Goal: Task Accomplishment & Management: Manage account settings

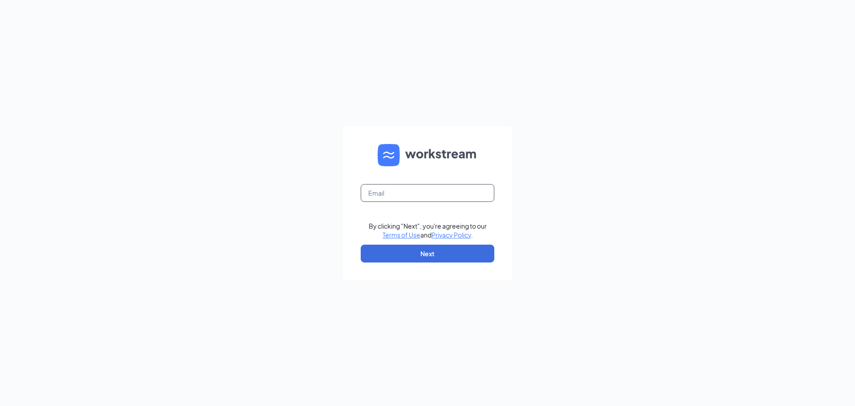
click at [380, 193] on input "text" at bounding box center [428, 193] width 134 height 18
type input "[EMAIL_ADDRESS][DOMAIN_NAME]"
click at [428, 256] on button "Next" at bounding box center [428, 253] width 134 height 18
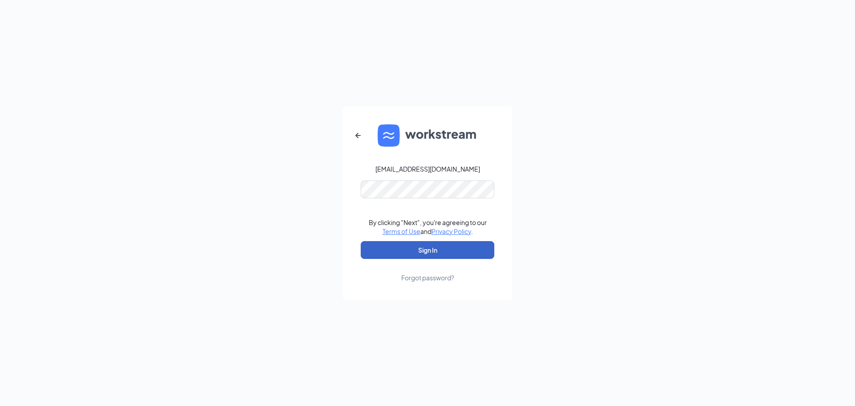
click at [447, 241] on button "Sign In" at bounding box center [428, 250] width 134 height 18
click at [446, 244] on button "submit" at bounding box center [428, 250] width 134 height 18
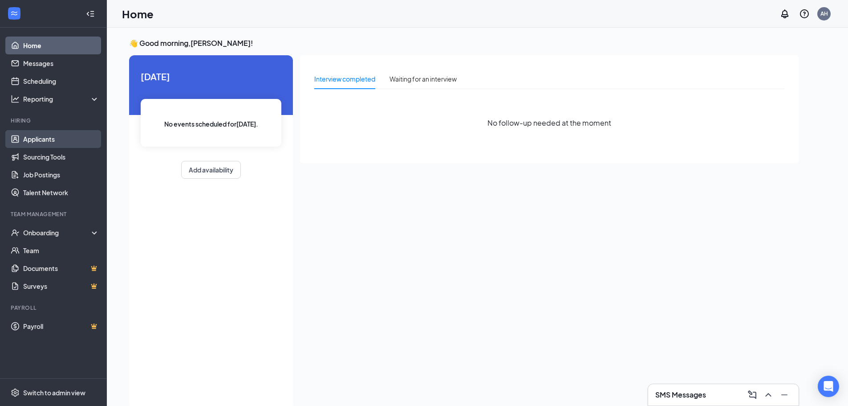
click at [79, 138] on link "Applicants" at bounding box center [61, 139] width 76 height 18
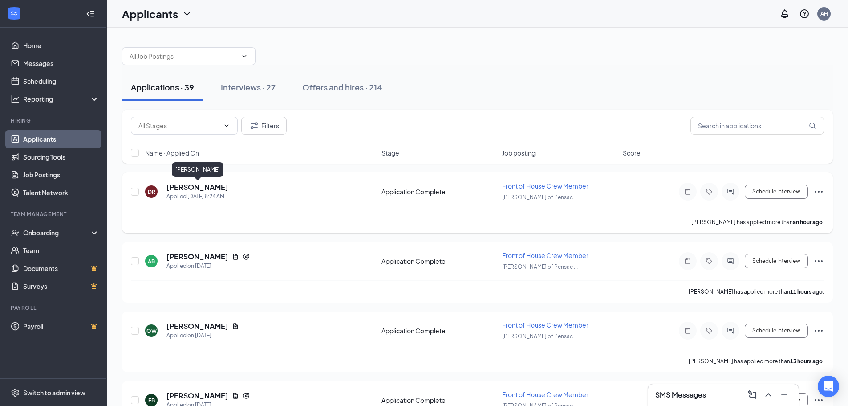
click at [210, 190] on h5 "Decota Rutherford" at bounding box center [198, 187] width 62 height 10
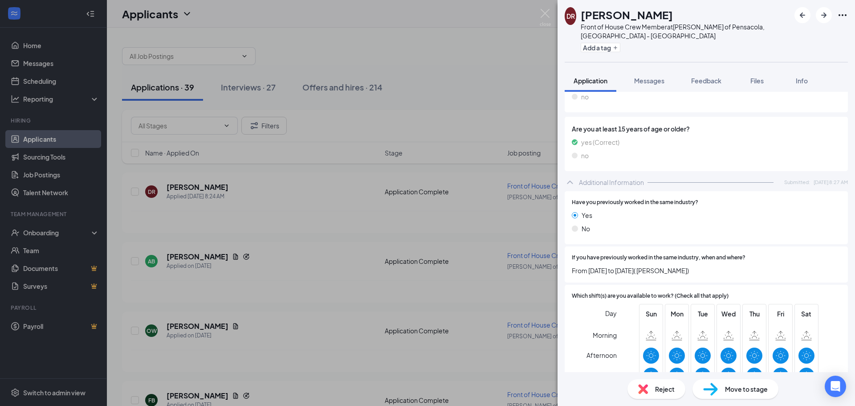
scroll to position [215, 0]
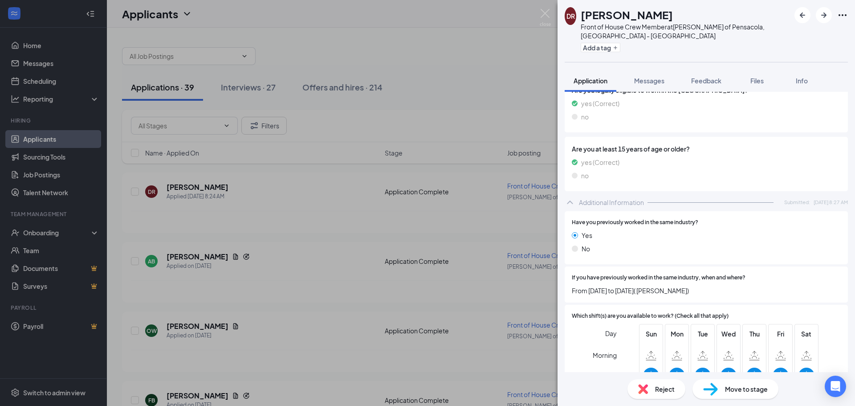
click at [729, 390] on span "Move to stage" at bounding box center [746, 389] width 43 height 10
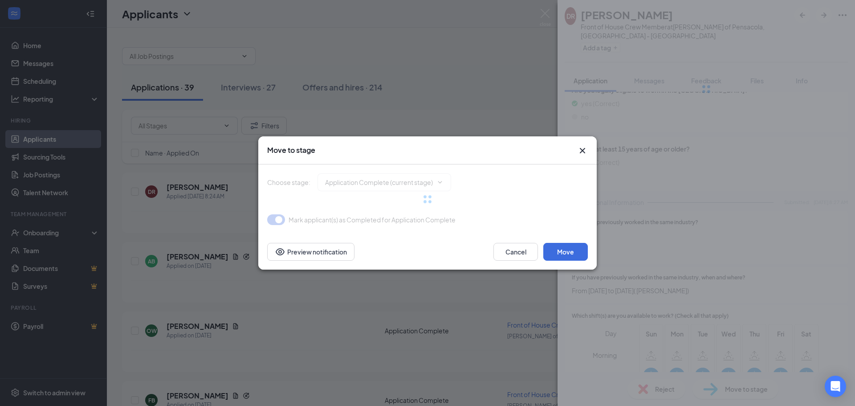
type input "Onsite Interview (next stage)"
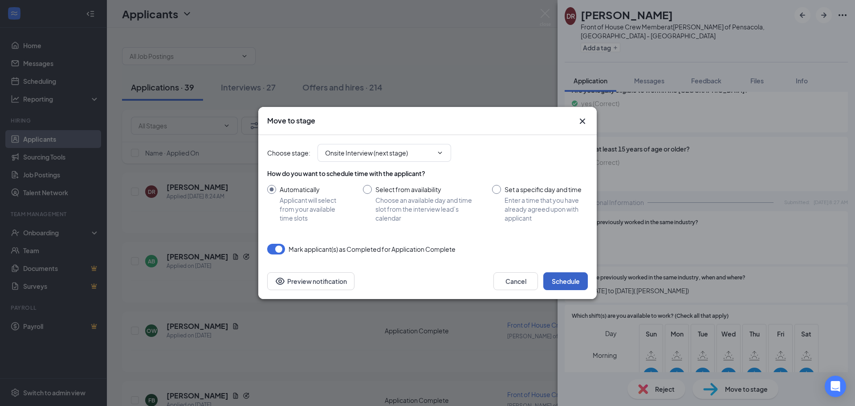
click at [557, 286] on button "Schedule" at bounding box center [565, 281] width 45 height 18
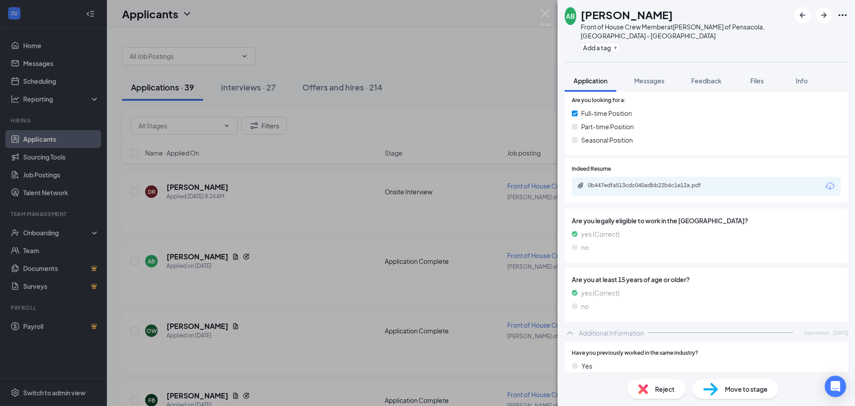
scroll to position [71, 0]
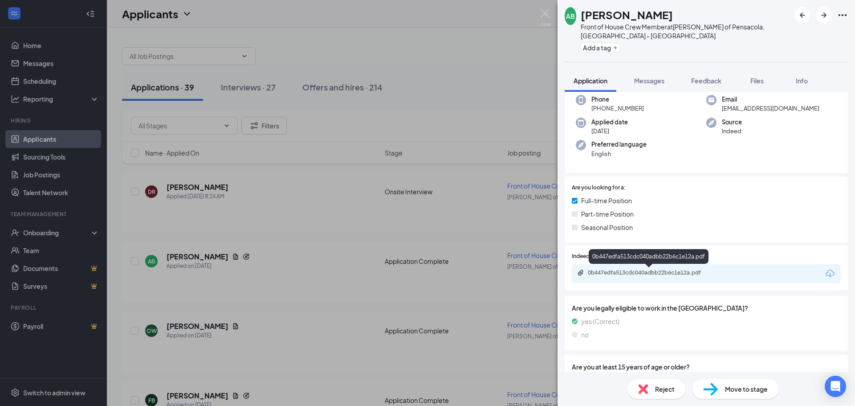
click at [639, 273] on div "0b447edfa513cdc040adbb22b6c1e12a.pdf" at bounding box center [650, 272] width 125 height 7
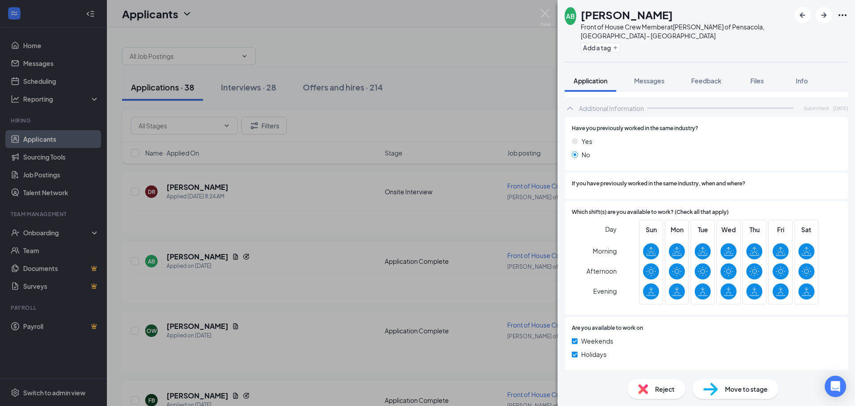
scroll to position [379, 0]
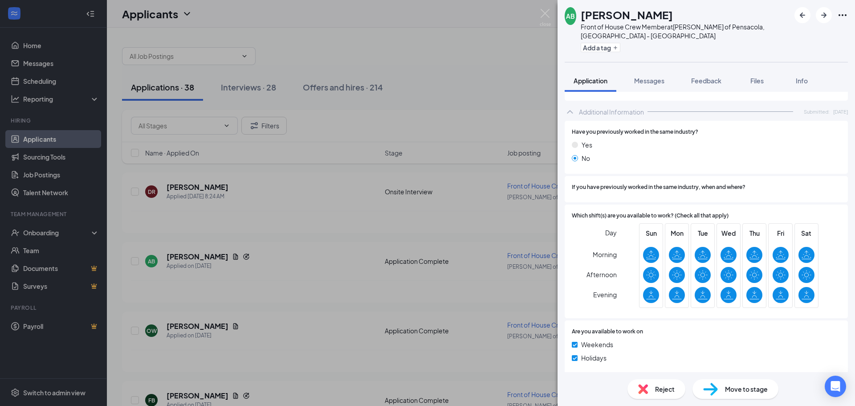
click at [766, 392] on span "Move to stage" at bounding box center [746, 389] width 43 height 10
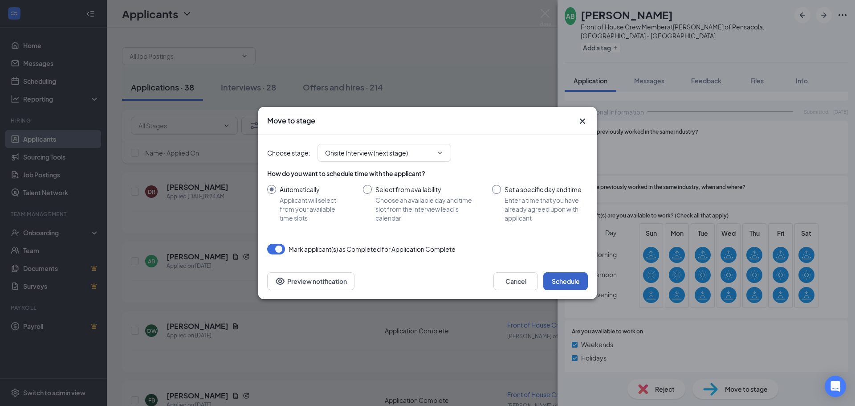
click at [550, 282] on button "Schedule" at bounding box center [565, 281] width 45 height 18
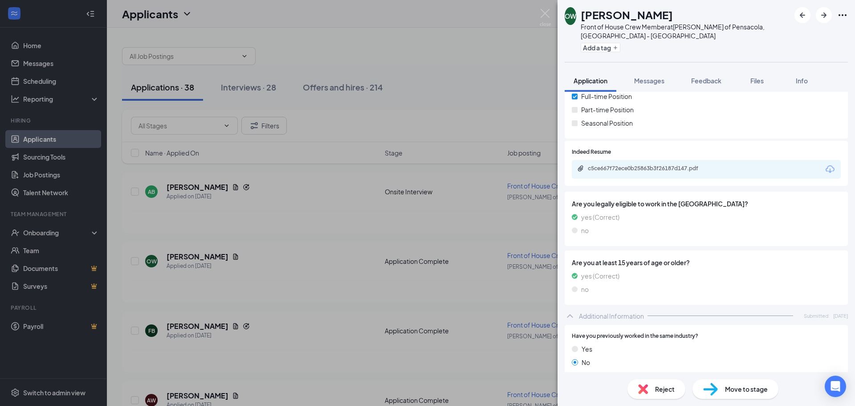
scroll to position [150, 0]
click at [690, 169] on div "c5ce667f72ece0b25863b3f26187d147.pdf" at bounding box center [650, 168] width 125 height 7
click at [744, 385] on span "Move to stage" at bounding box center [746, 389] width 43 height 10
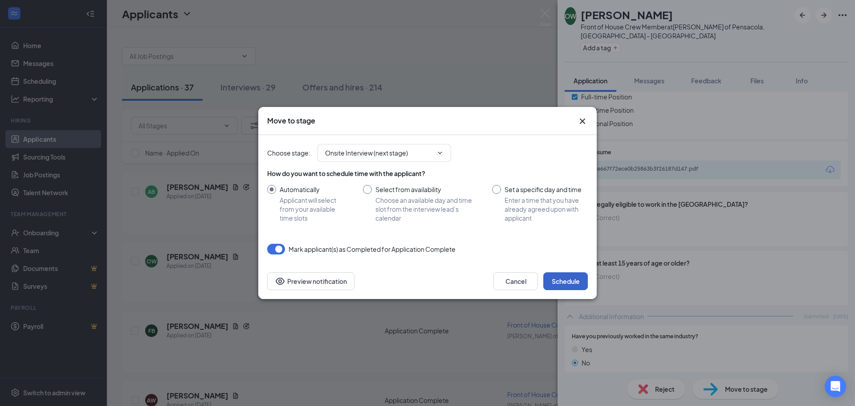
click at [574, 278] on button "Schedule" at bounding box center [565, 281] width 45 height 18
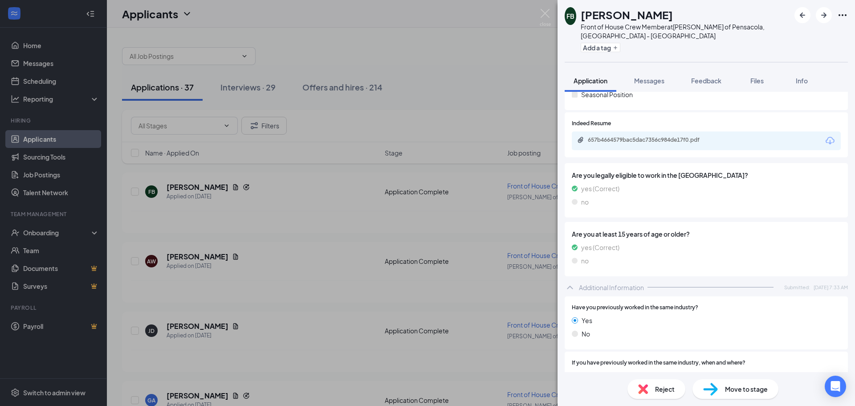
scroll to position [184, 0]
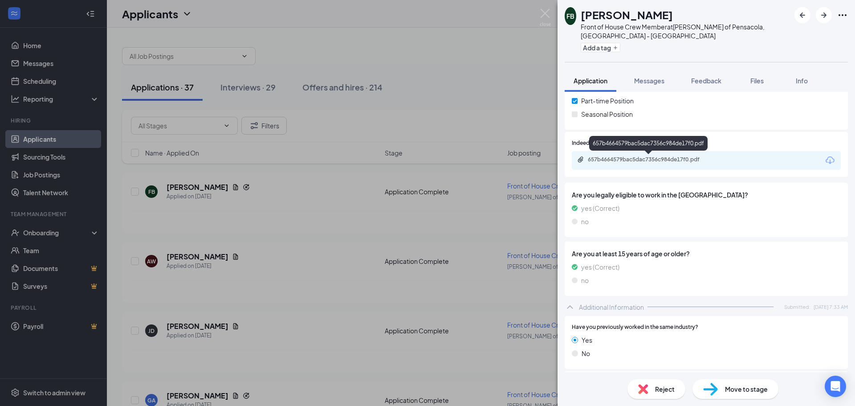
click at [683, 162] on div "657b4664579bac5dac7356c984de17f0.pdf" at bounding box center [650, 159] width 125 height 7
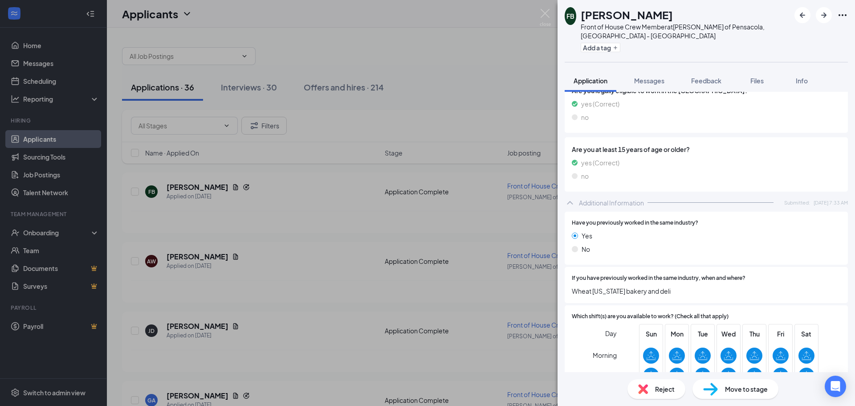
scroll to position [393, 0]
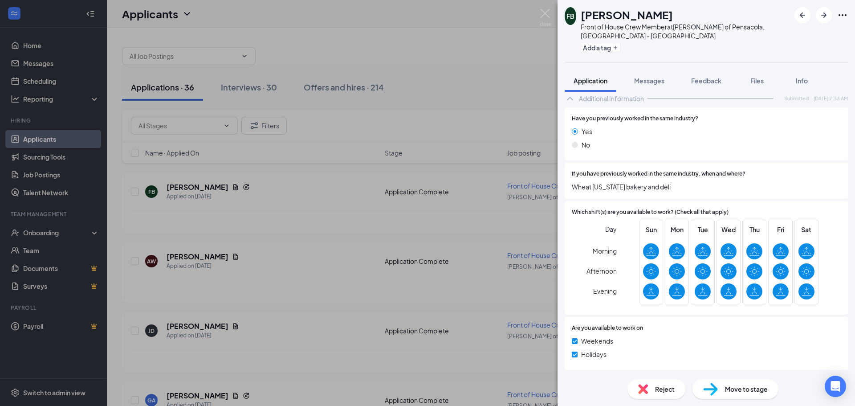
click at [744, 397] on div "Move to stage" at bounding box center [735, 389] width 86 height 20
type input "Onsite Interview (next stage)"
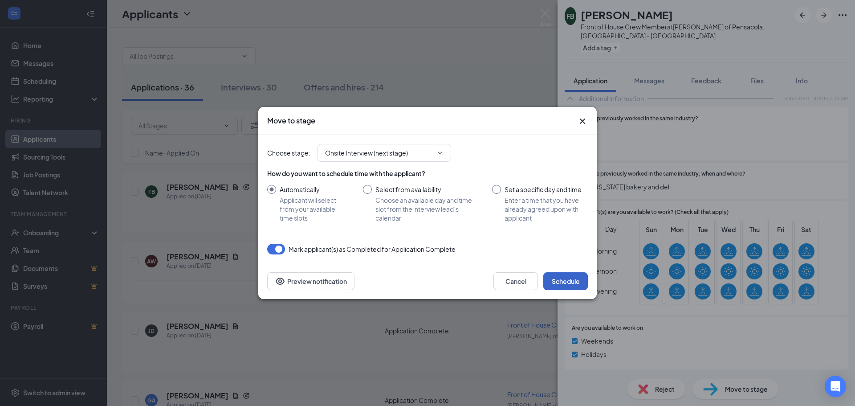
click at [569, 277] on button "Schedule" at bounding box center [565, 281] width 45 height 18
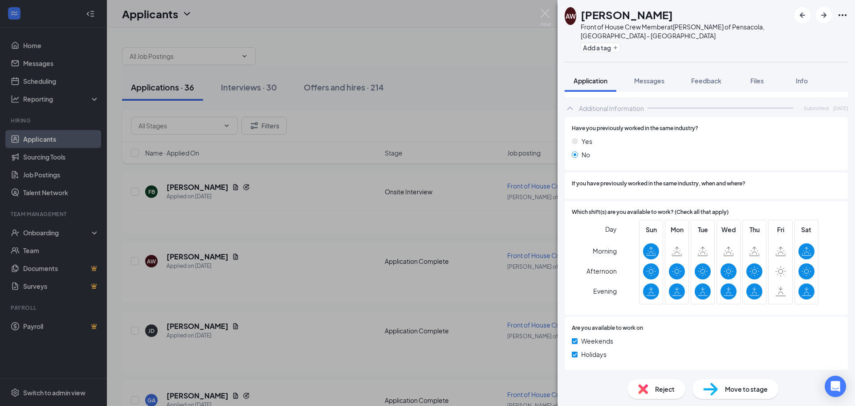
scroll to position [175, 0]
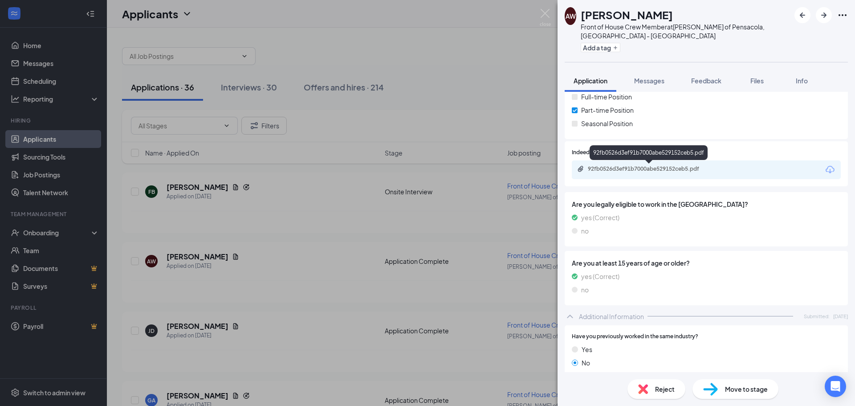
click at [682, 165] on div "92fb0526d3ef91b7000abe529152ceb5.pdf" at bounding box center [706, 169] width 269 height 19
click at [692, 169] on div "92fb0526d3ef91b7000abe529152ceb5.pdf" at bounding box center [650, 168] width 125 height 7
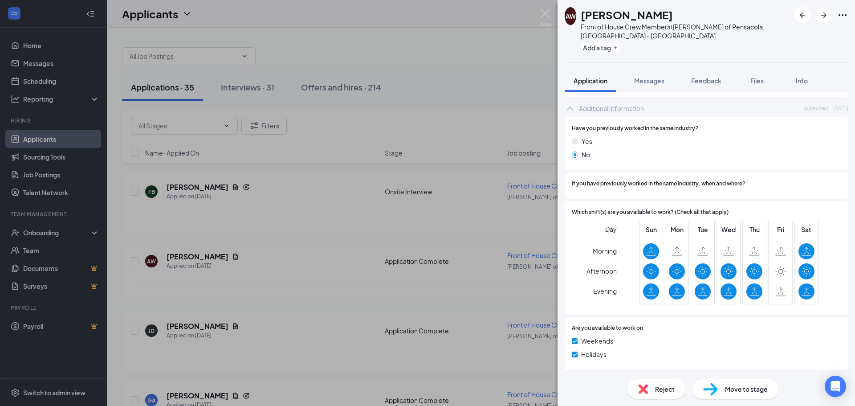
click at [659, 390] on span "Reject" at bounding box center [665, 389] width 20 height 10
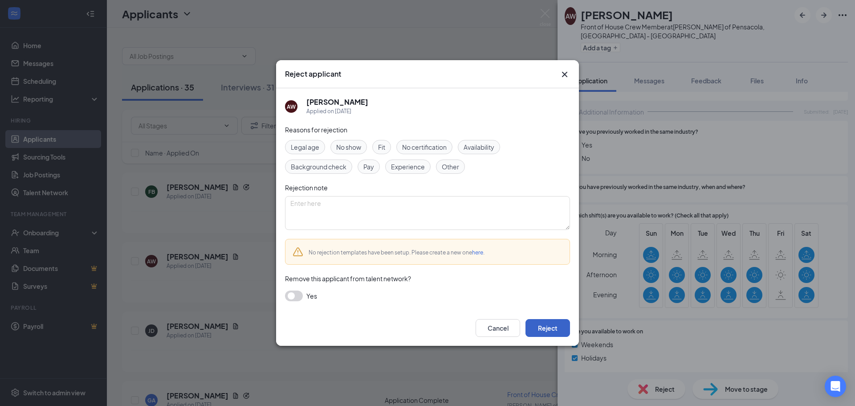
click at [540, 336] on button "Reject" at bounding box center [547, 328] width 45 height 18
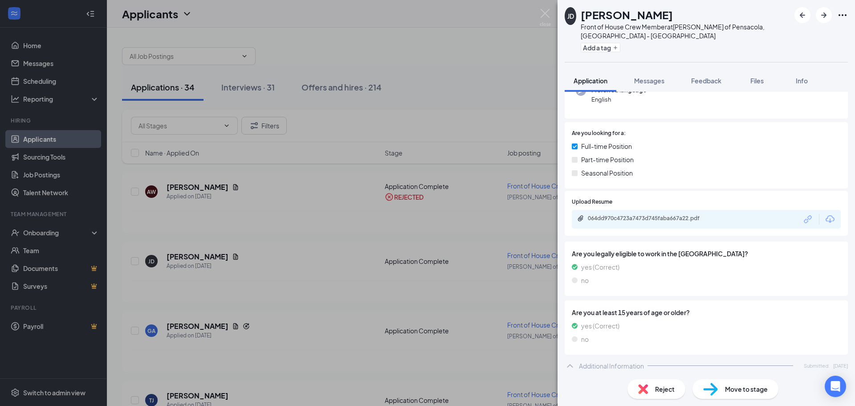
scroll to position [46, 0]
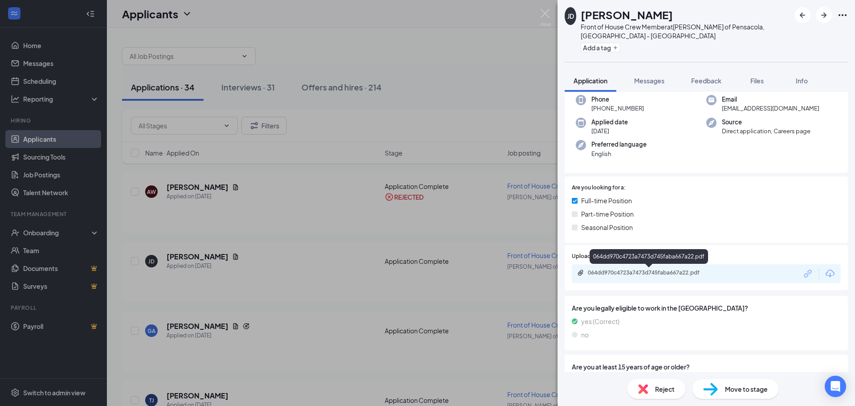
click at [638, 272] on div "064dd970c4723a7473d745faba667a22.pdf" at bounding box center [650, 272] width 125 height 7
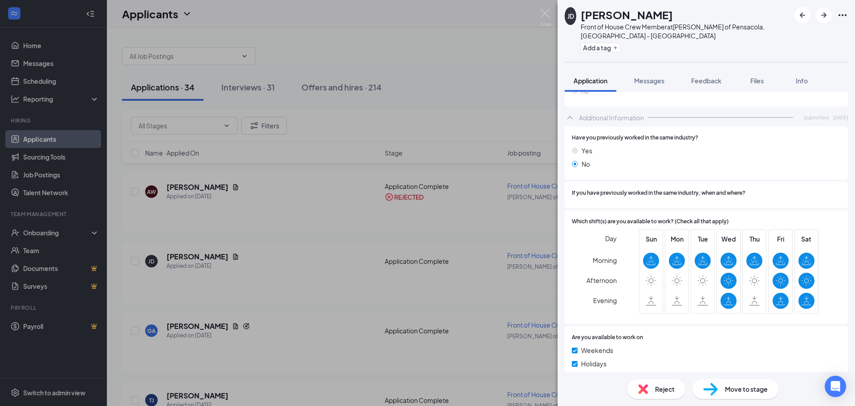
scroll to position [354, 0]
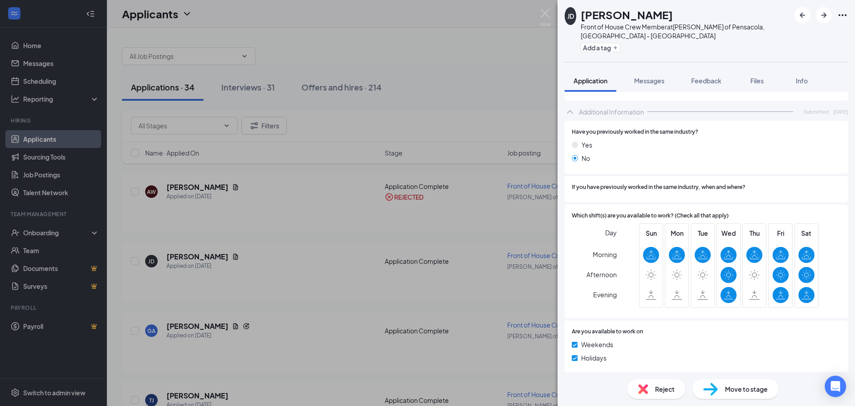
click at [668, 396] on div "Reject" at bounding box center [656, 389] width 58 height 20
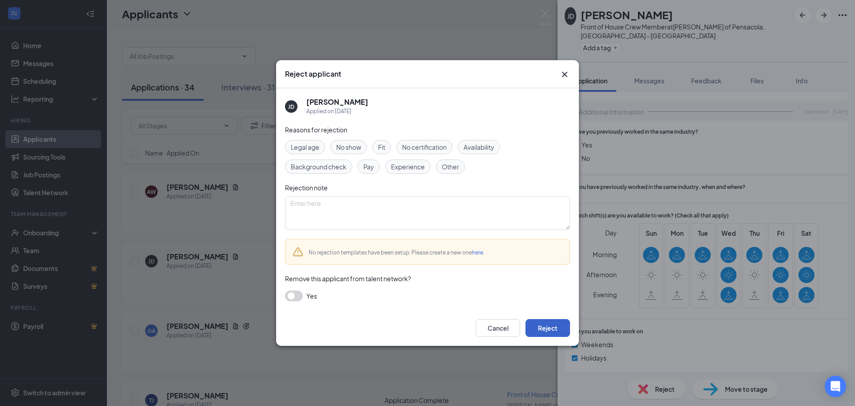
click at [564, 325] on button "Reject" at bounding box center [547, 328] width 45 height 18
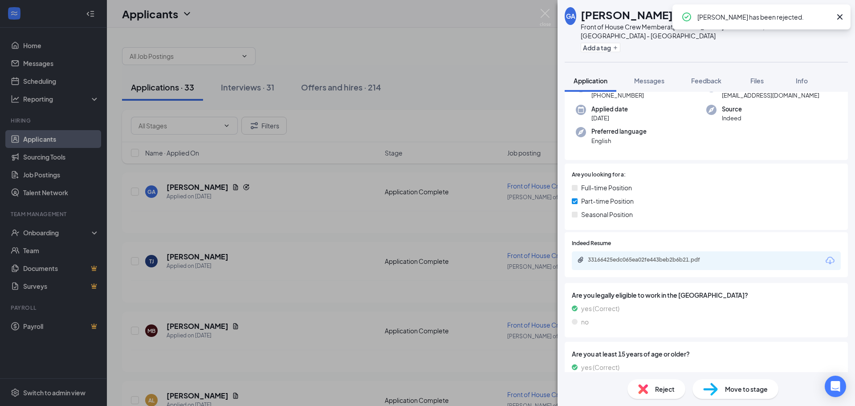
scroll to position [104, 0]
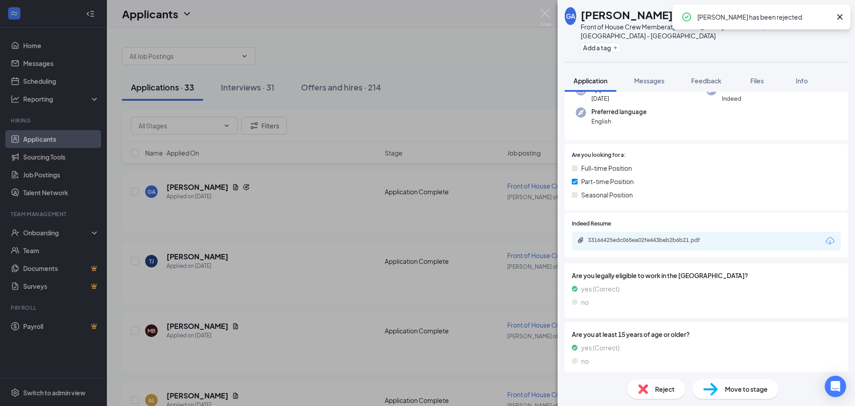
click at [689, 248] on div "33166425edc065ea02fe443beb2b6b21.pdf" at bounding box center [706, 241] width 269 height 19
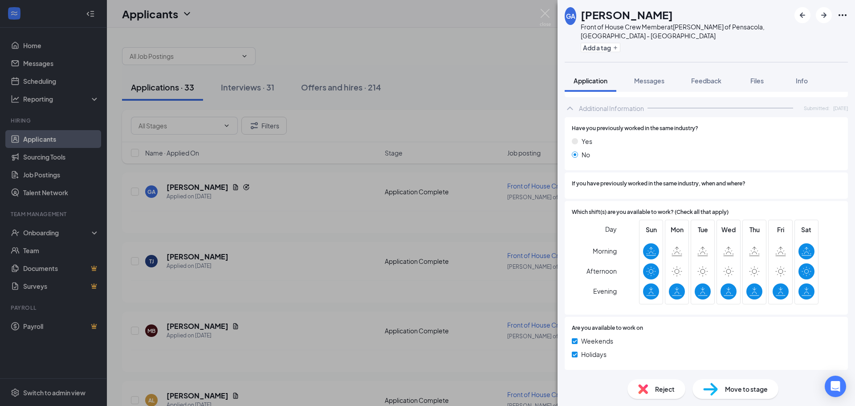
scroll to position [71, 0]
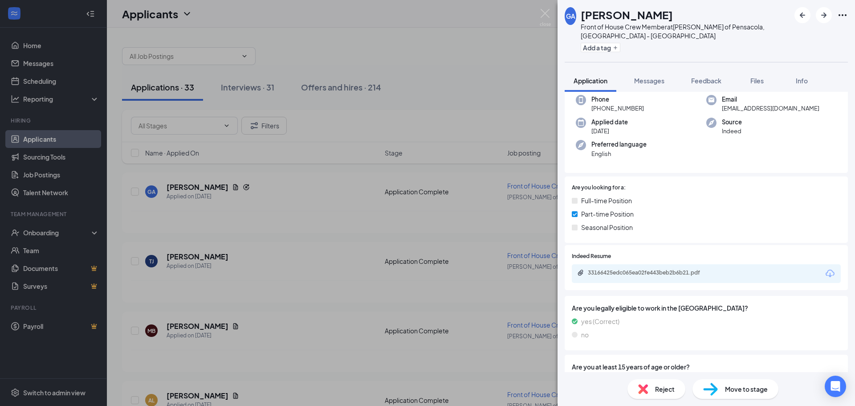
click at [685, 271] on div "33166425edc065ea02fe443beb2b6b21.pdf" at bounding box center [650, 272] width 125 height 7
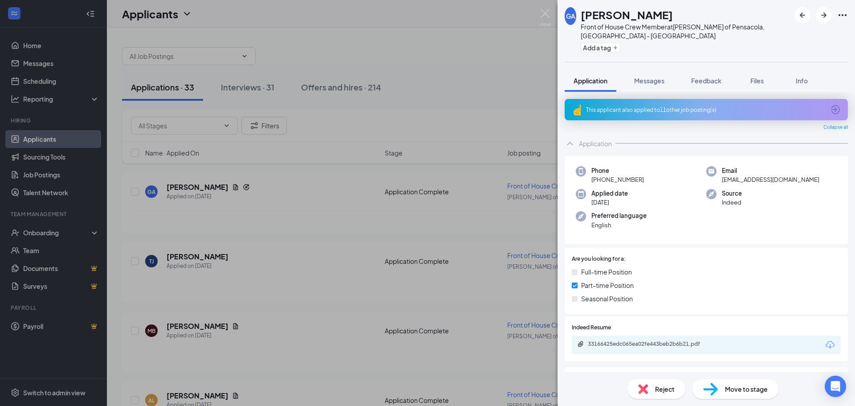
scroll to position [71, 0]
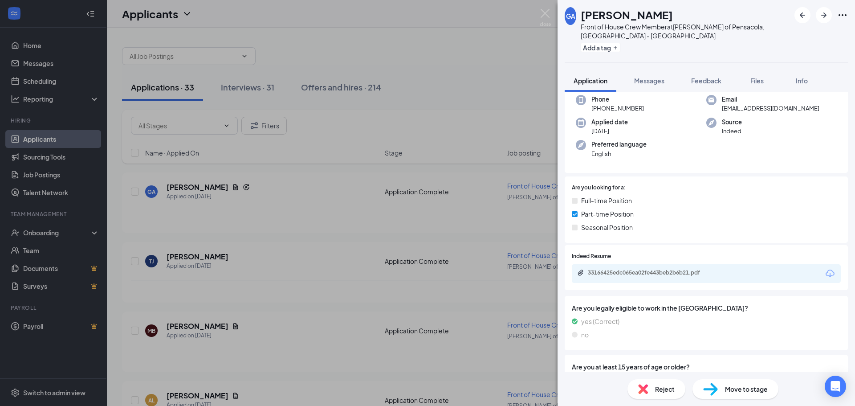
click at [658, 388] on span "Reject" at bounding box center [665, 389] width 20 height 10
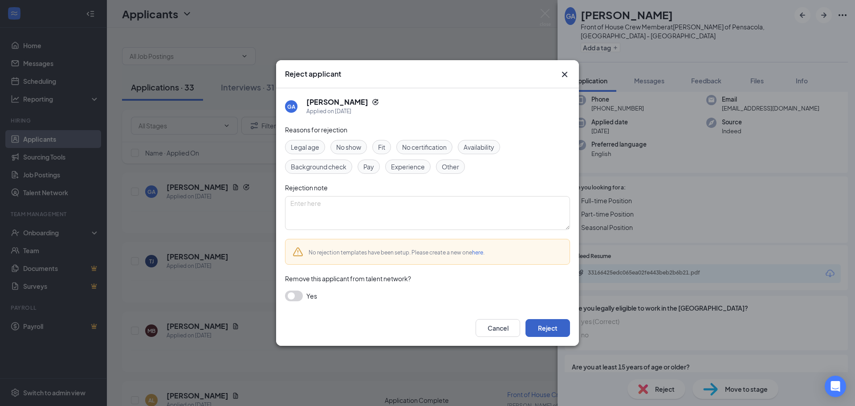
drag, startPoint x: 565, startPoint y: 323, endPoint x: 561, endPoint y: 318, distance: 6.3
click at [561, 318] on div "Cancel Reject" at bounding box center [427, 328] width 303 height 36
click at [548, 331] on button "Reject" at bounding box center [547, 328] width 45 height 18
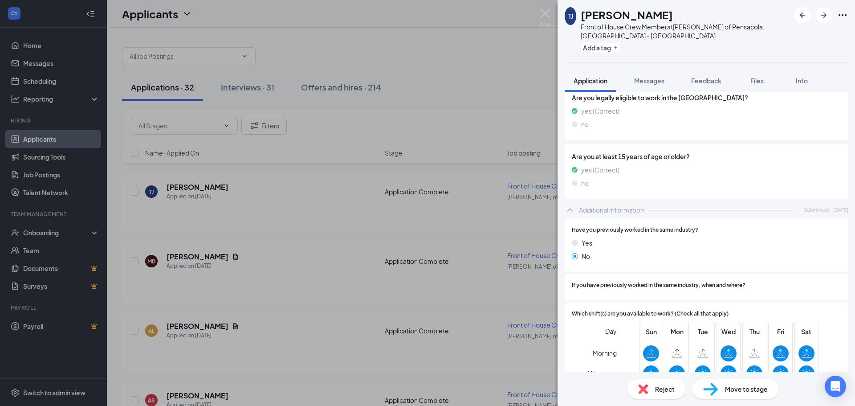
scroll to position [309, 0]
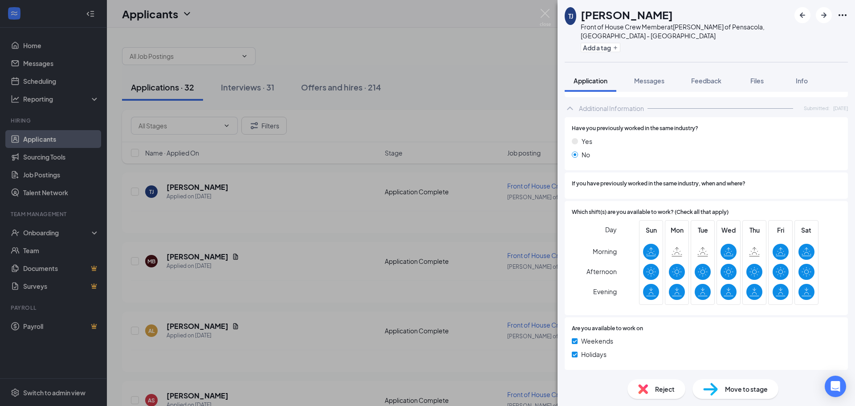
click at [663, 395] on div "Reject" at bounding box center [656, 389] width 58 height 20
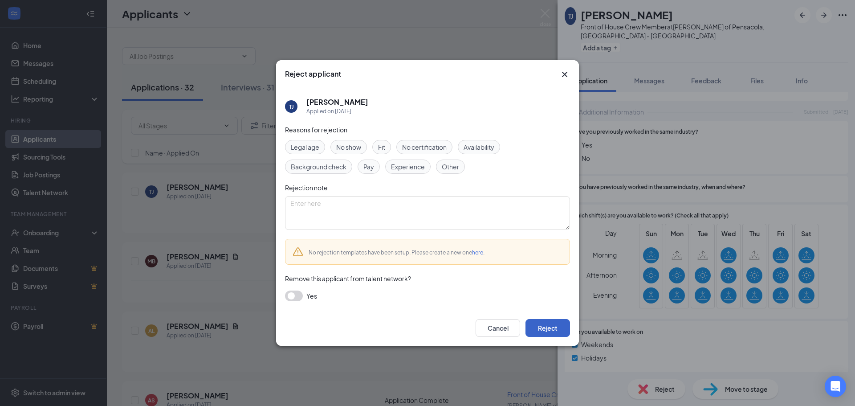
click at [555, 325] on button "Reject" at bounding box center [547, 328] width 45 height 18
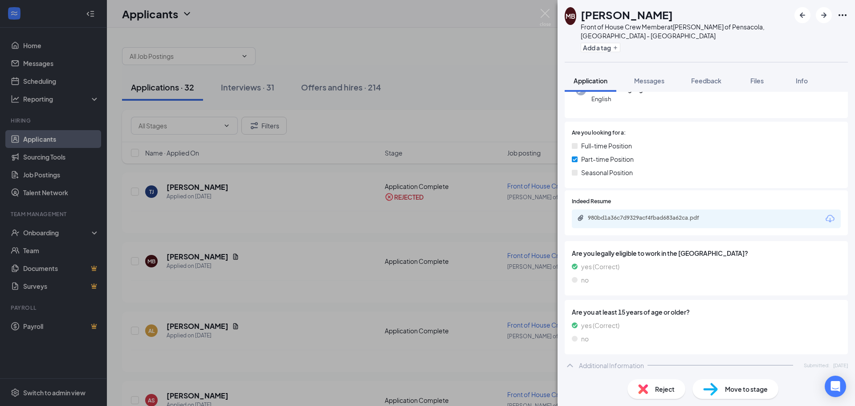
scroll to position [46, 0]
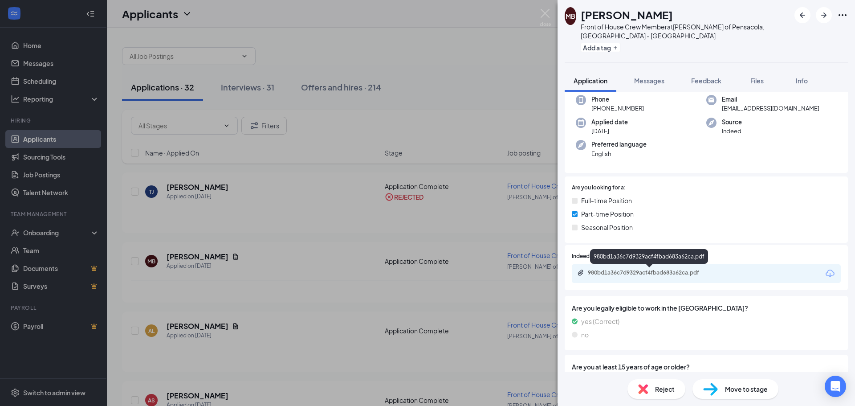
click at [685, 272] on div "980bd1a36c7d9329acf4fbad683a62ca.pdf" at bounding box center [650, 272] width 125 height 7
click at [642, 393] on img at bounding box center [643, 389] width 10 height 10
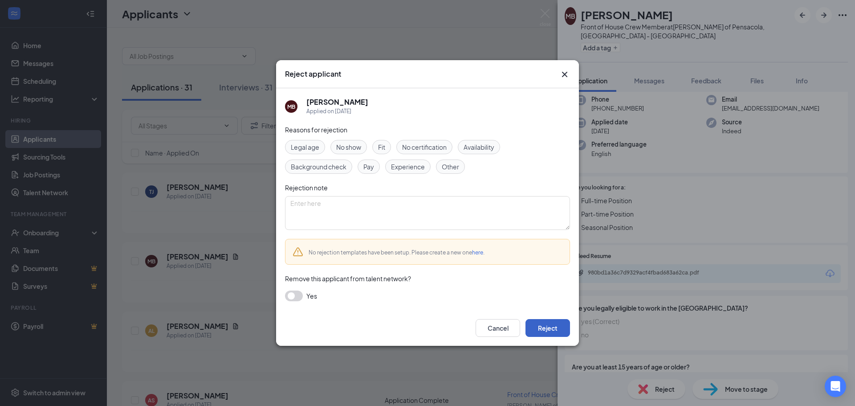
click at [540, 329] on button "Reject" at bounding box center [547, 328] width 45 height 18
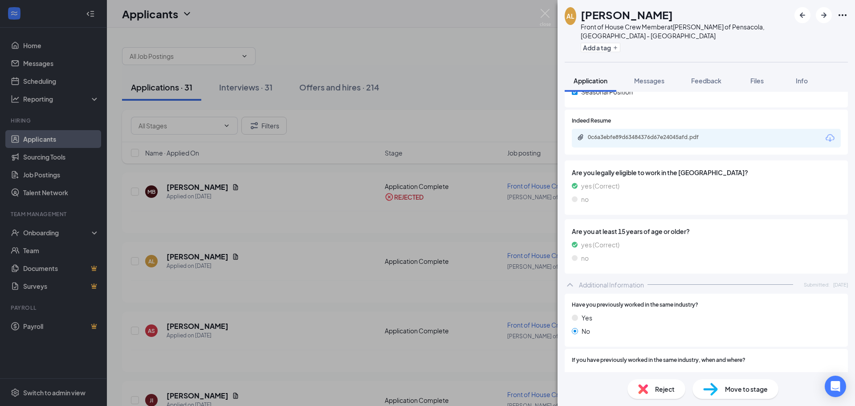
scroll to position [150, 0]
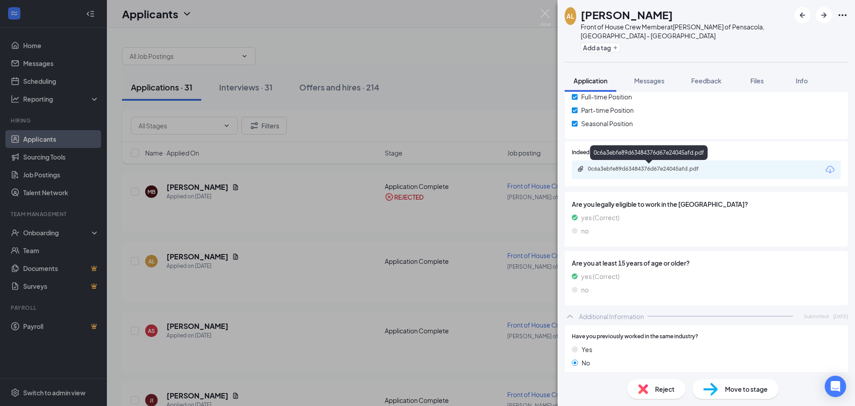
click at [665, 171] on div "0c6a3ebfe89d63484376d67e24045afd.pdf" at bounding box center [650, 168] width 125 height 7
click at [735, 387] on span "Move to stage" at bounding box center [746, 389] width 43 height 10
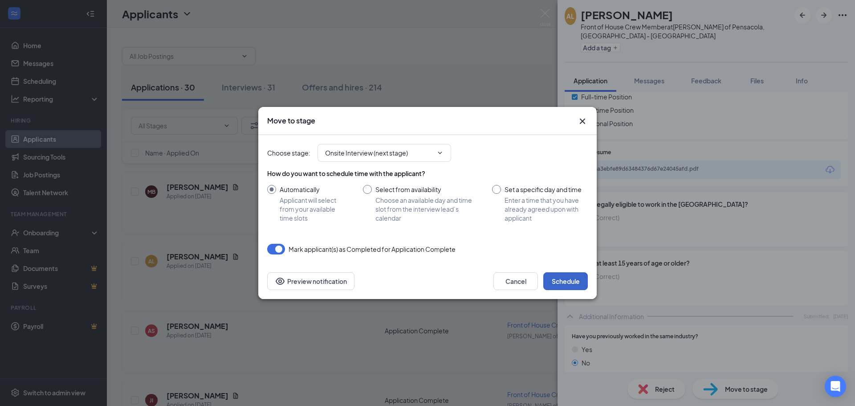
click at [574, 280] on button "Schedule" at bounding box center [565, 281] width 45 height 18
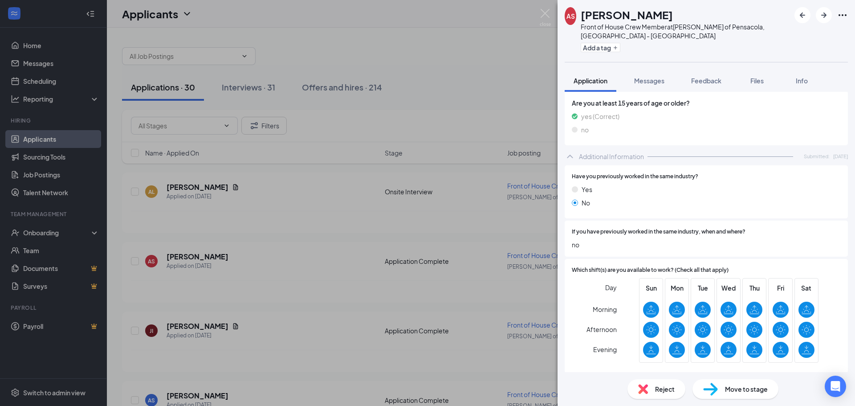
scroll to position [111, 0]
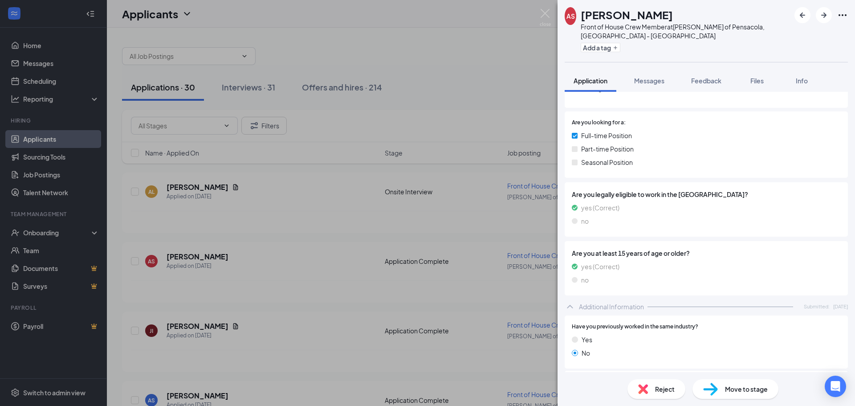
click at [661, 396] on div "Reject" at bounding box center [656, 389] width 58 height 20
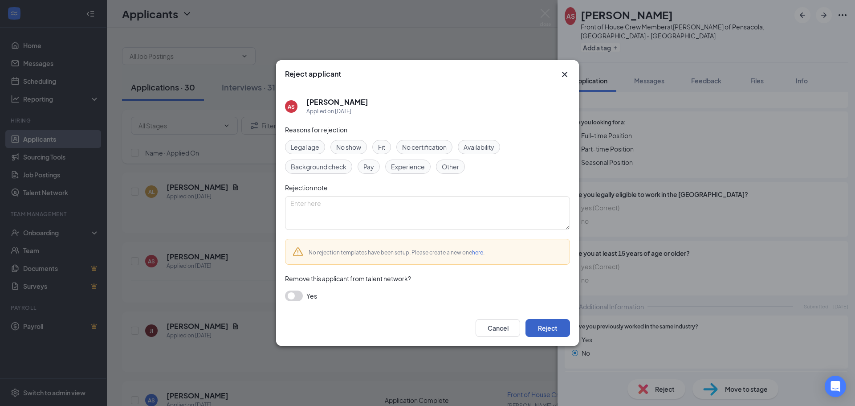
click at [553, 334] on button "Reject" at bounding box center [547, 328] width 45 height 18
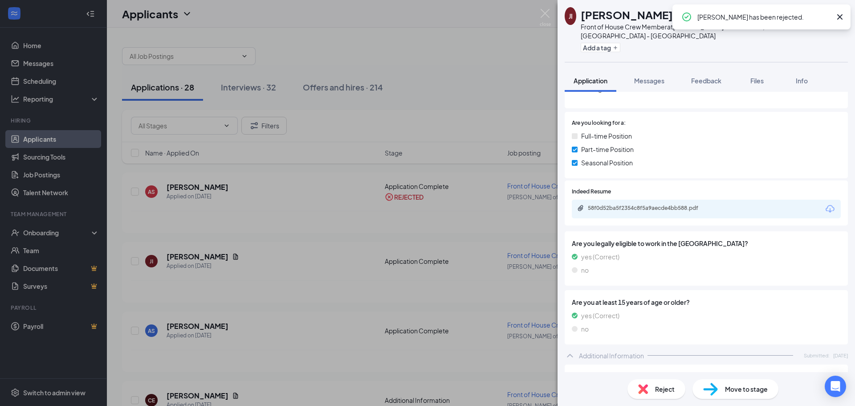
scroll to position [42, 0]
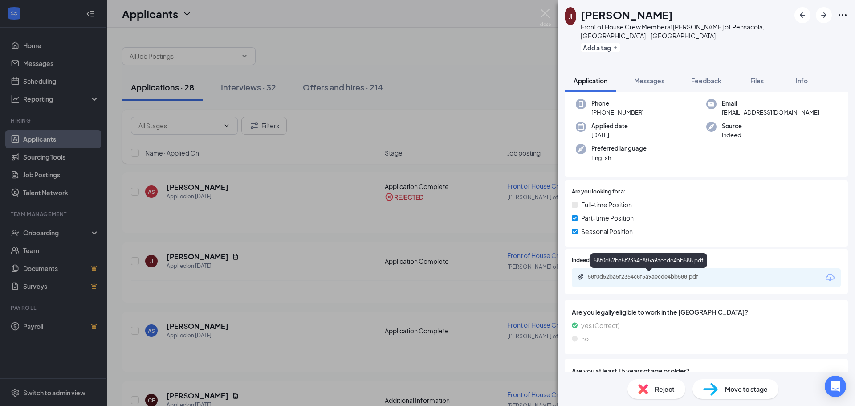
click at [644, 276] on div "58f0d52ba5f2354c8f5a9aecde4bb588.pdf" at bounding box center [650, 276] width 125 height 7
click at [656, 395] on div "Reject" at bounding box center [656, 389] width 58 height 20
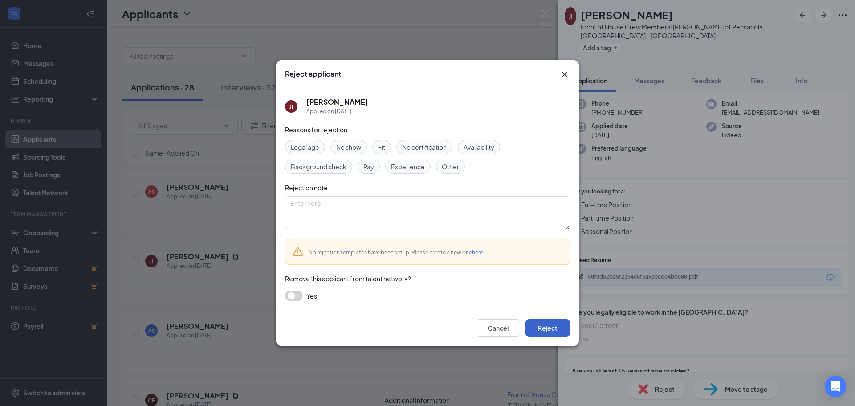
click at [557, 323] on button "Reject" at bounding box center [547, 328] width 45 height 18
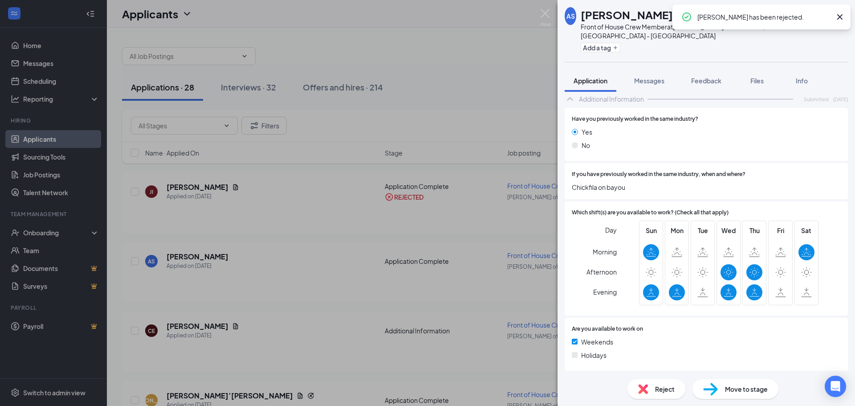
scroll to position [319, 0]
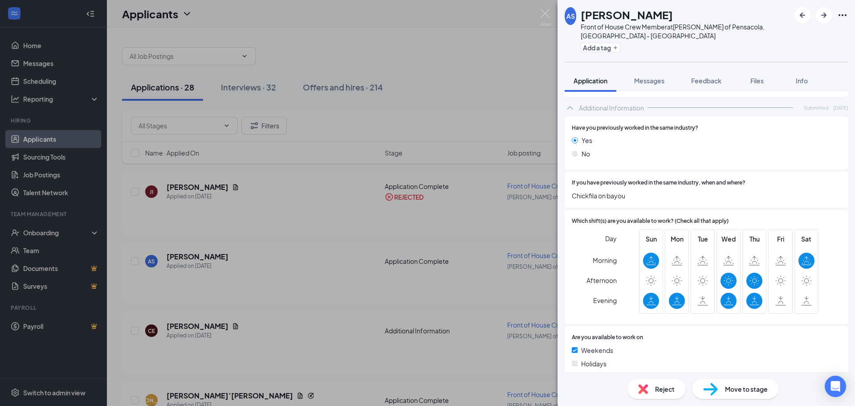
click at [670, 389] on span "Reject" at bounding box center [665, 389] width 20 height 10
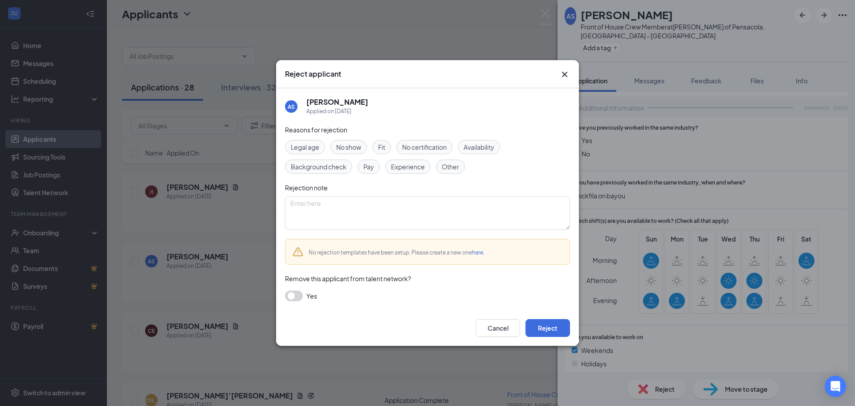
click at [617, 310] on div "Reject applicant AS [PERSON_NAME] Applied on [DATE] Reasons for rejection Legal…" at bounding box center [427, 203] width 855 height 406
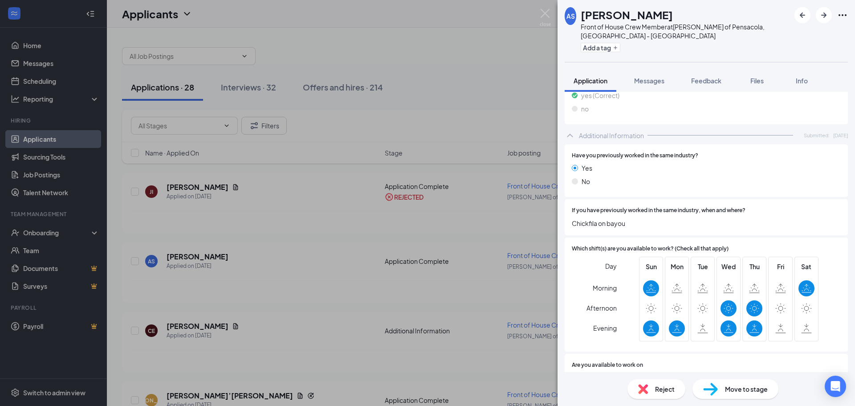
scroll to position [312, 0]
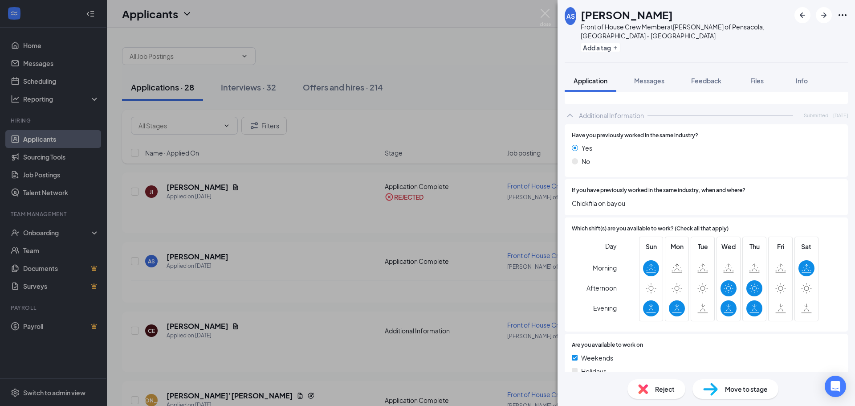
click at [675, 393] on div "Reject" at bounding box center [656, 389] width 58 height 20
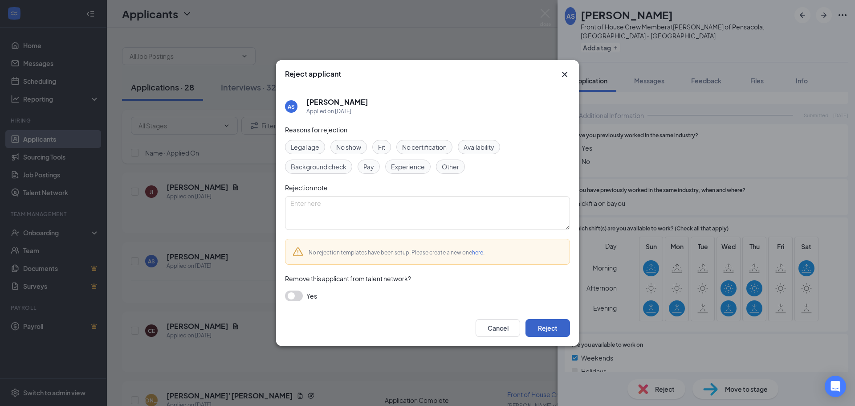
click at [561, 329] on button "Reject" at bounding box center [547, 328] width 45 height 18
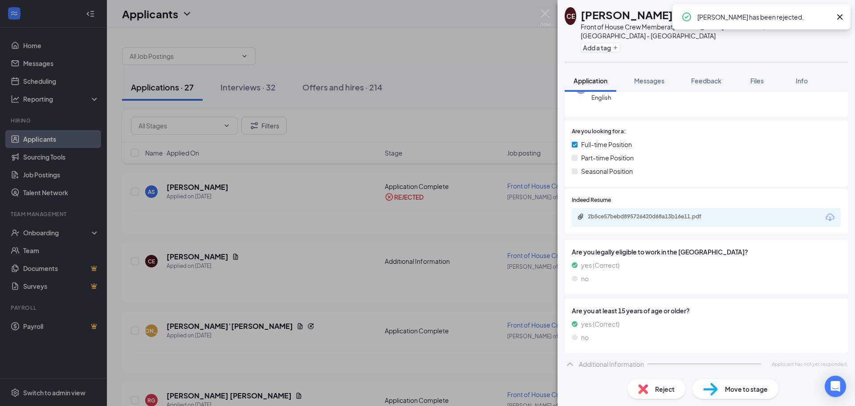
scroll to position [103, 0]
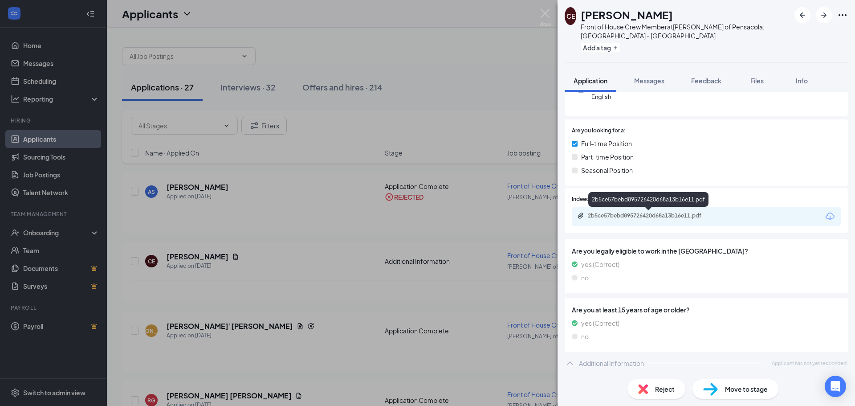
click at [678, 208] on div "2b5ce57bebd895726420d68a13b16e11.pdf" at bounding box center [648, 201] width 120 height 18
click at [678, 215] on div "2b5ce57bebd895726420d68a13b16e11.pdf" at bounding box center [650, 215] width 125 height 7
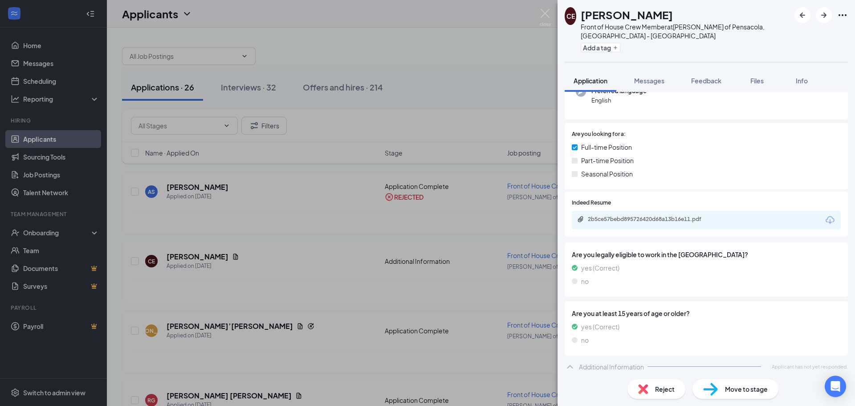
click at [644, 392] on img at bounding box center [643, 389] width 10 height 10
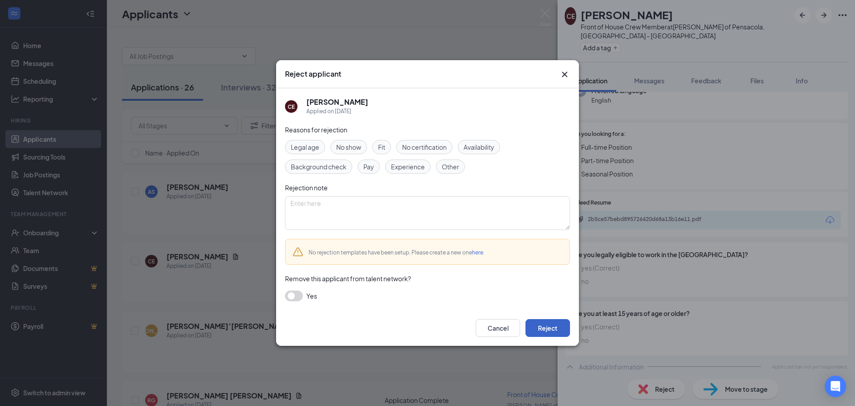
click at [555, 321] on button "Reject" at bounding box center [547, 328] width 45 height 18
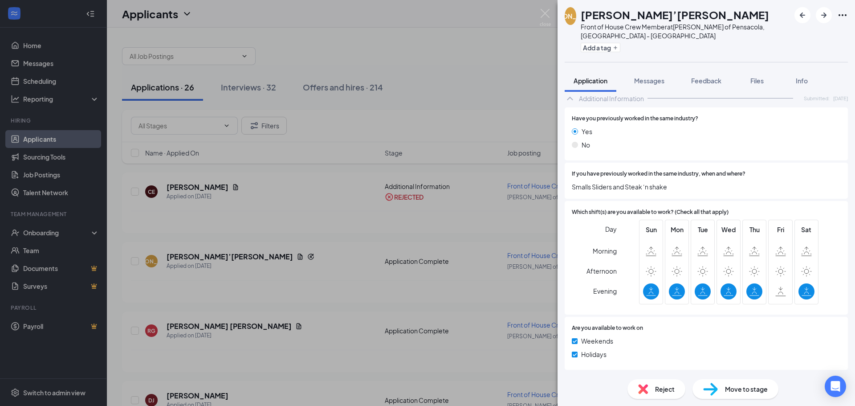
scroll to position [81, 0]
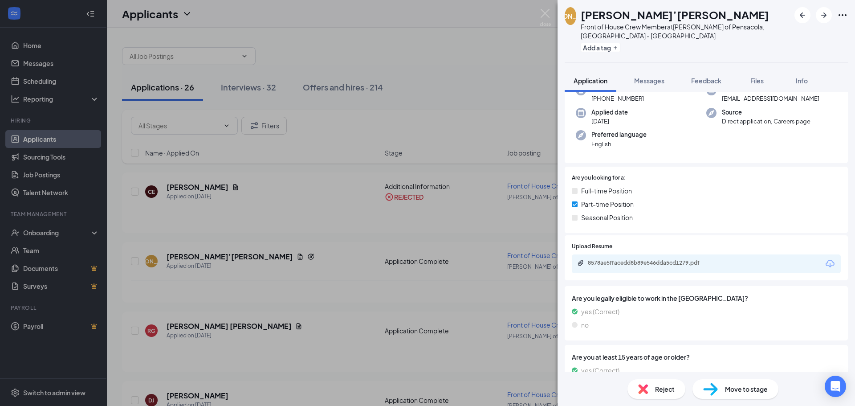
click at [657, 270] on div "8578ae5ffacedd8b89e546dda5cd1279.pdf" at bounding box center [706, 263] width 269 height 19
click at [660, 260] on div "8578ae5ffacedd8b89e546dda5cd1279.pdf" at bounding box center [650, 262] width 125 height 7
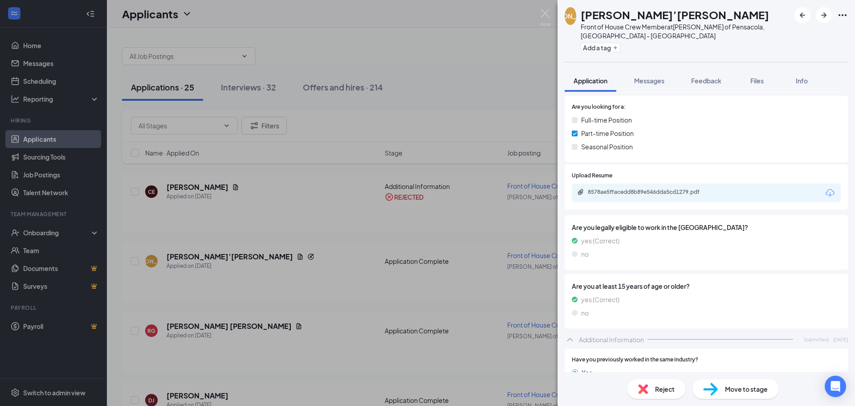
scroll to position [185, 0]
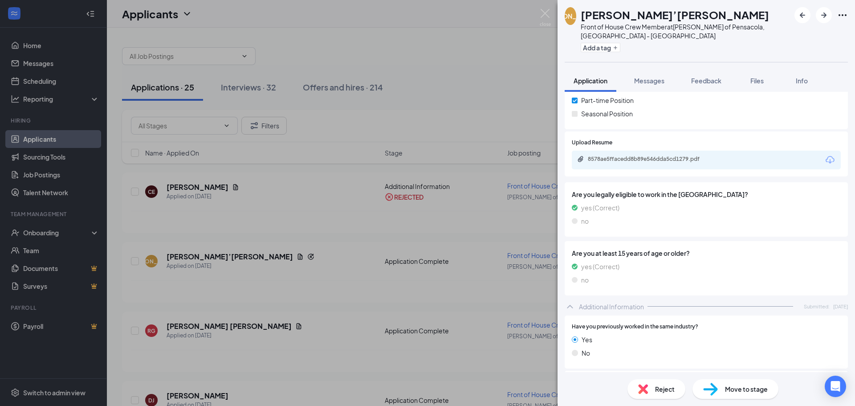
click at [344, 285] on div "JA Ja’Niya Andress Front of House Crew Member at Culver's of Pensacola, FL - Ba…" at bounding box center [427, 203] width 855 height 406
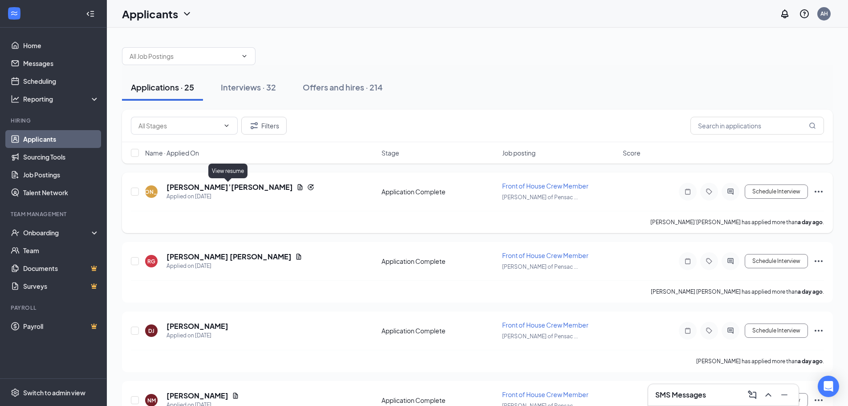
click at [297, 184] on icon "Document" at bounding box center [300, 186] width 7 height 7
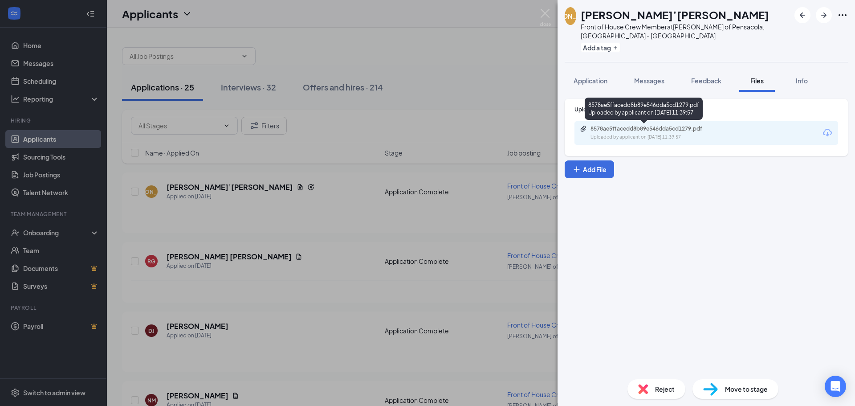
click at [673, 133] on div "8578ae5ffacedd8b89e546dda5cd1279.pdf Uploaded by applicant on Sep 15, 2025 at 1…" at bounding box center [652, 133] width 144 height 16
click at [609, 73] on button "Application" at bounding box center [591, 80] width 52 height 22
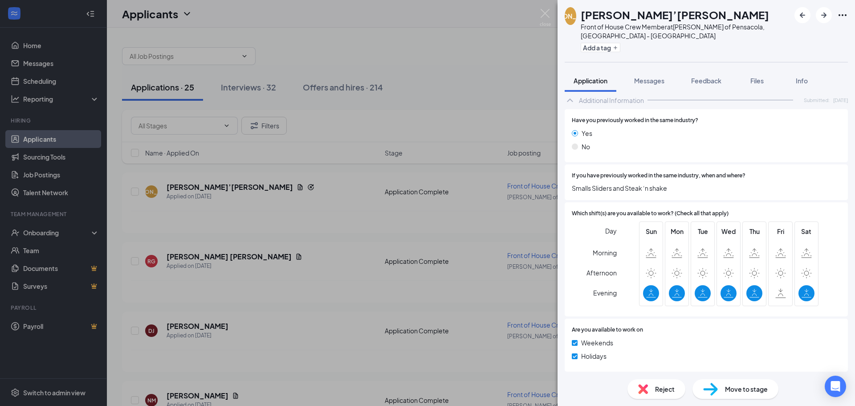
scroll to position [391, 0]
click at [649, 394] on div "Reject" at bounding box center [656, 389] width 58 height 20
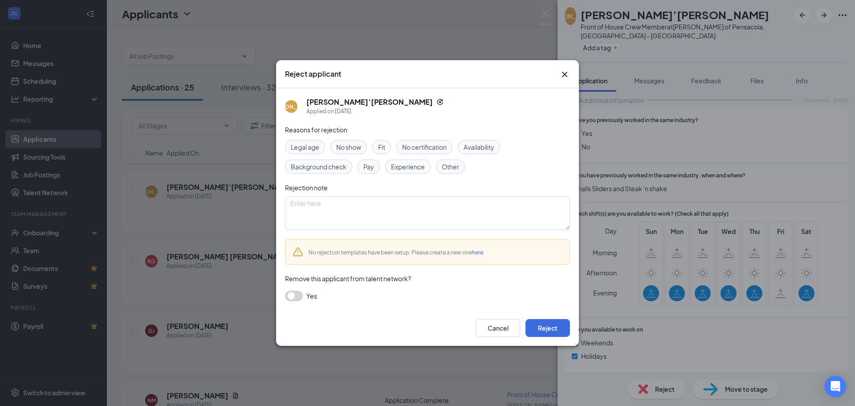
click at [604, 289] on div "Reject applicant JA Ja’Niya Andress Applied on Sep 15 Reasons for rejection Leg…" at bounding box center [427, 203] width 855 height 406
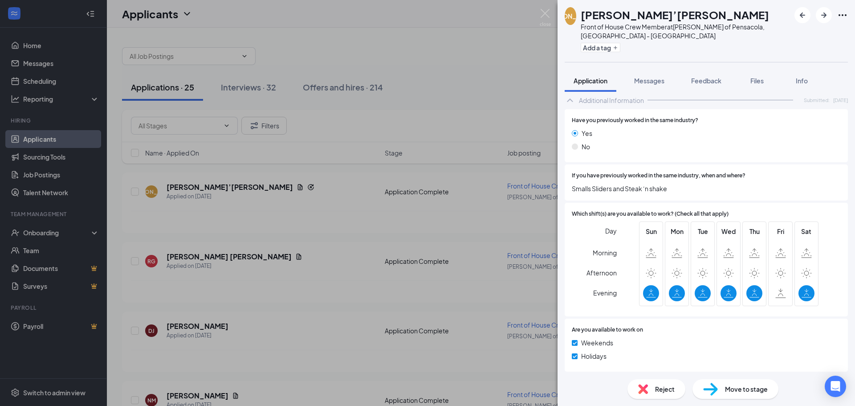
click at [670, 391] on span "Reject" at bounding box center [665, 389] width 20 height 10
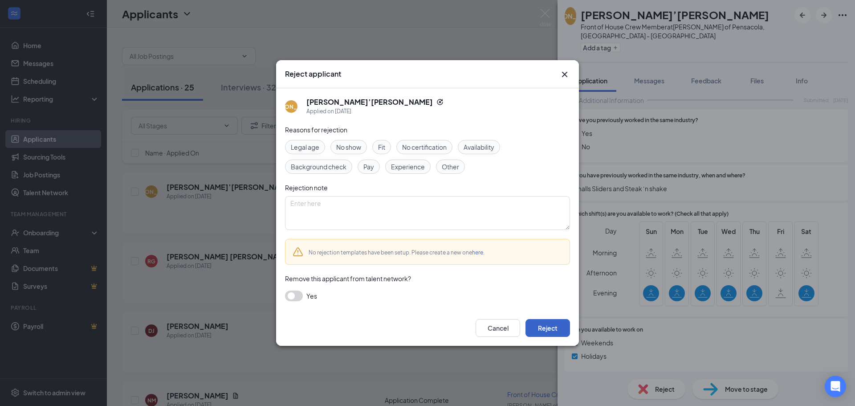
click at [560, 325] on button "Reject" at bounding box center [547, 328] width 45 height 18
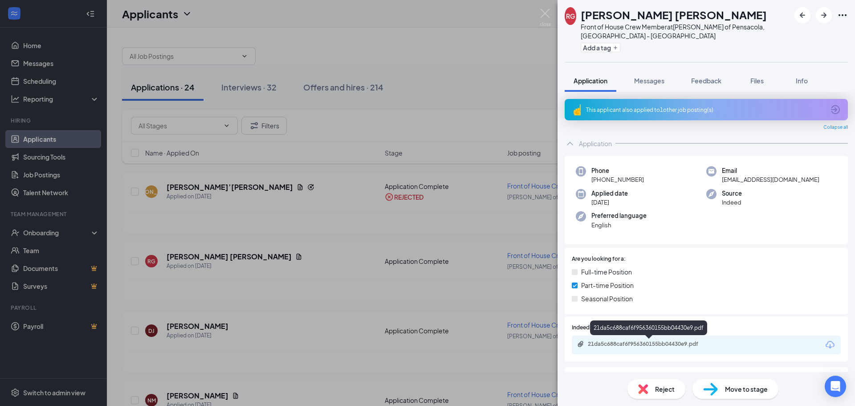
click at [653, 344] on div "21da5c688caf6f956360155bb04430e9.pdf" at bounding box center [650, 343] width 125 height 7
click at [672, 389] on span "Reject" at bounding box center [665, 389] width 20 height 10
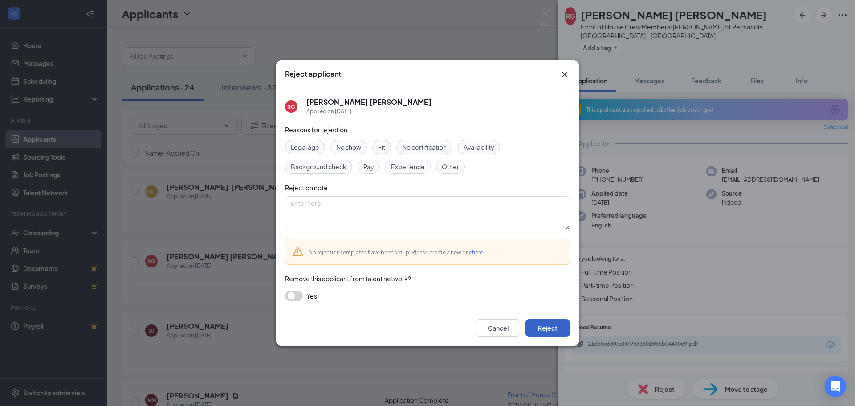
click at [549, 336] on button "Reject" at bounding box center [547, 328] width 45 height 18
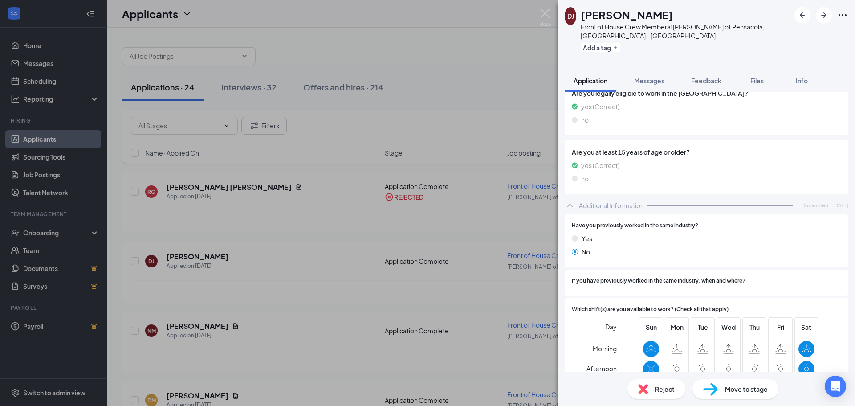
scroll to position [334, 0]
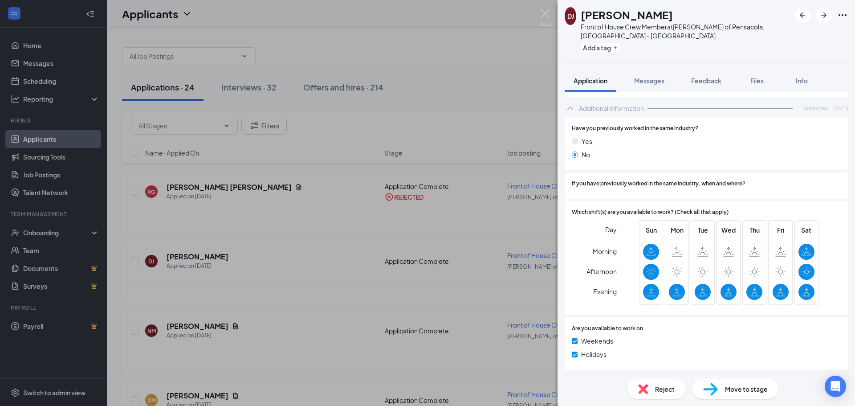
click at [678, 387] on div "Reject" at bounding box center [656, 389] width 58 height 20
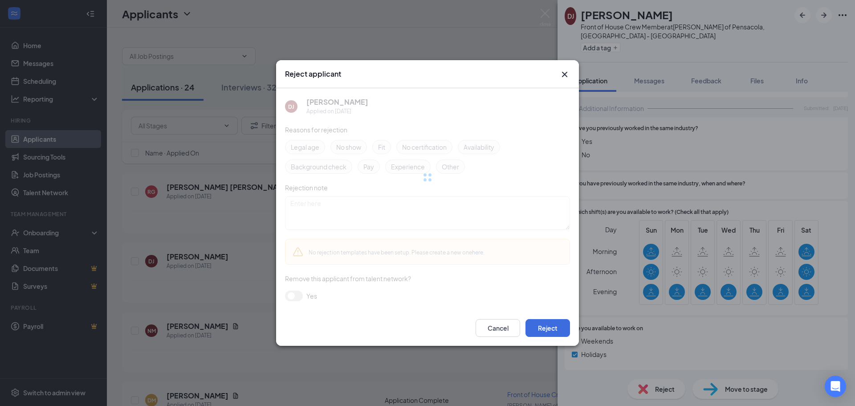
scroll to position [331, 0]
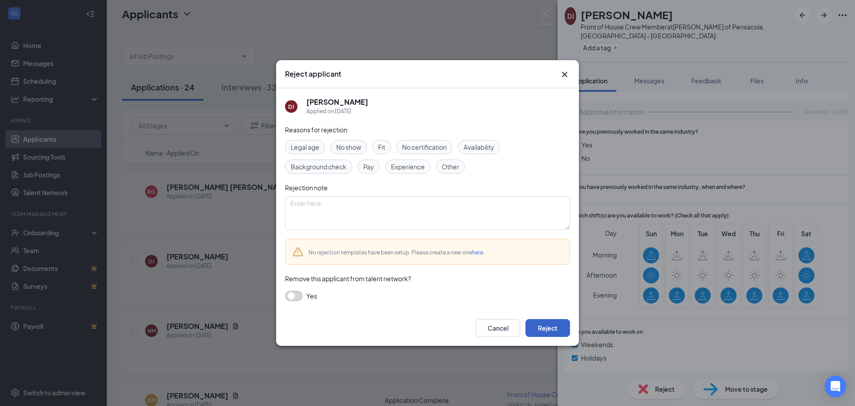
click at [558, 331] on button "Reject" at bounding box center [547, 328] width 45 height 18
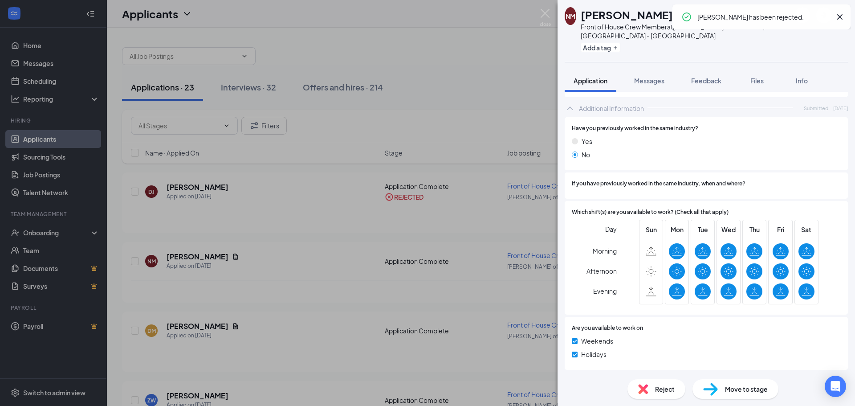
scroll to position [150, 0]
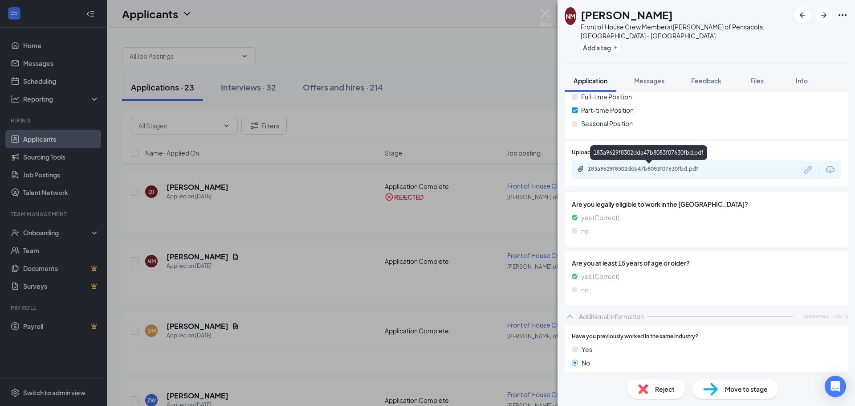
click at [683, 165] on div "183a9629f8302dda47b8083f07630fbd.pdf" at bounding box center [650, 168] width 125 height 7
click at [625, 388] on div "Reject Move to stage" at bounding box center [705, 389] width 297 height 34
click at [645, 381] on div "Reject" at bounding box center [656, 389] width 58 height 20
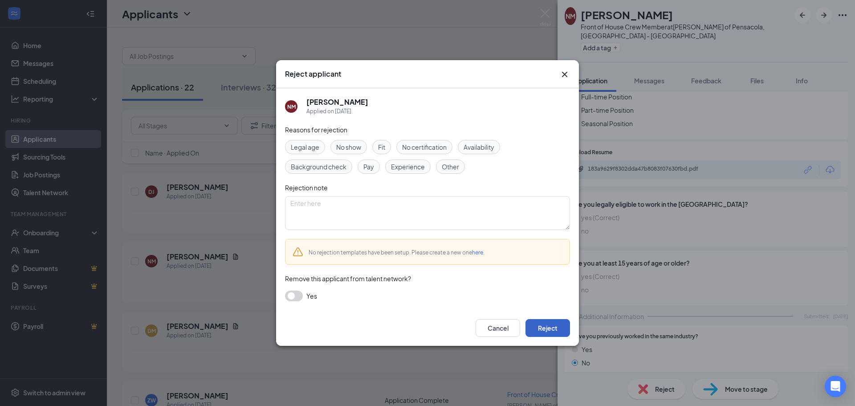
click at [550, 325] on button "Reject" at bounding box center [547, 328] width 45 height 18
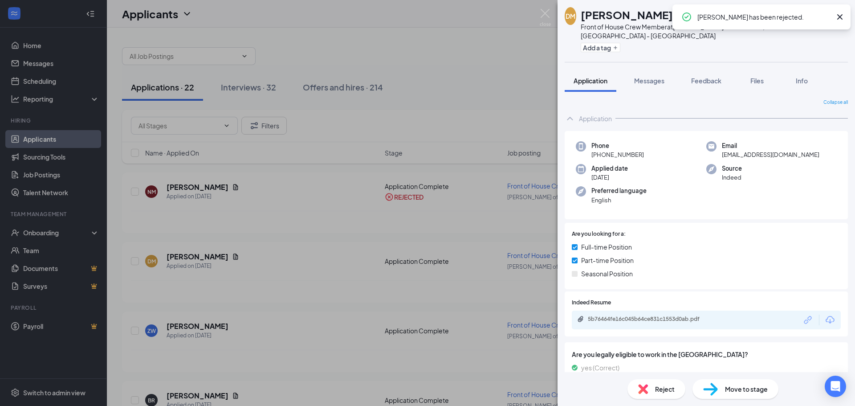
click at [343, 269] on div "DM Demetrica McDowell Front of House Crew Member at Culver's of Pensacola, FL -…" at bounding box center [427, 203] width 855 height 406
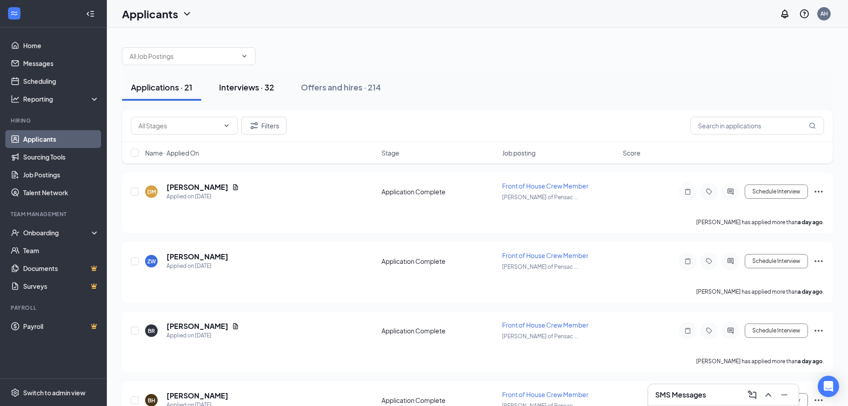
click at [256, 83] on div "Interviews · 32" at bounding box center [246, 86] width 55 height 11
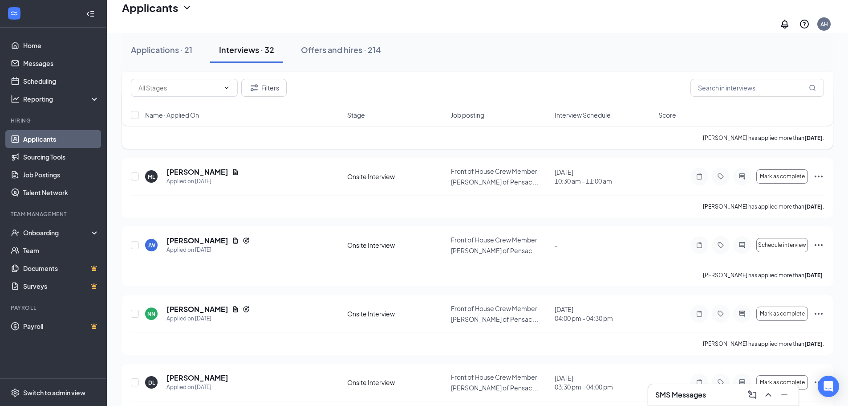
scroll to position [1103, 0]
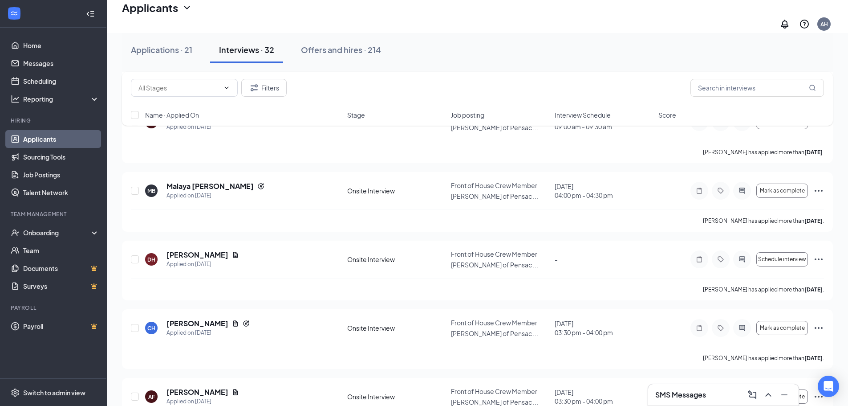
click at [707, 402] on div "SMS Messages" at bounding box center [723, 394] width 150 height 21
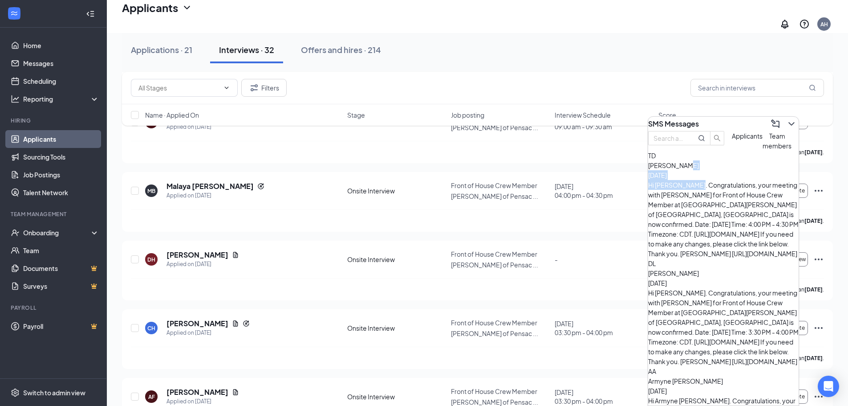
click at [722, 202] on div "Thomas Dale Sep 14 Hi Thomas Dale. Congratulations, your meeting with Culver's …" at bounding box center [723, 209] width 150 height 98
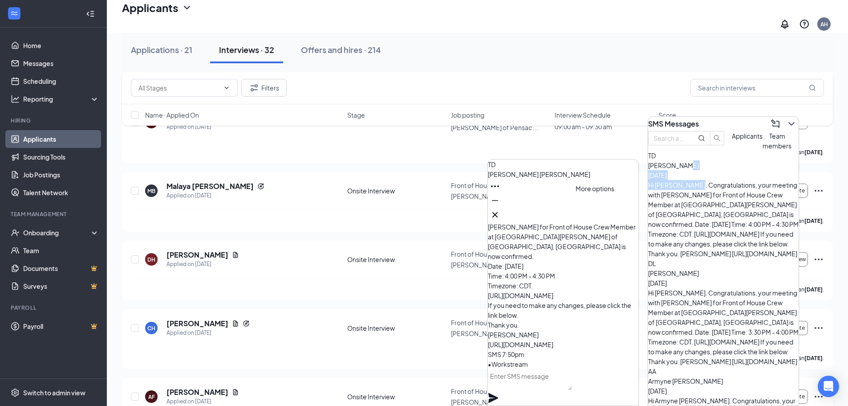
click at [502, 193] on button at bounding box center [495, 186] width 14 height 14
click at [500, 206] on icon "Minimize" at bounding box center [495, 200] width 11 height 11
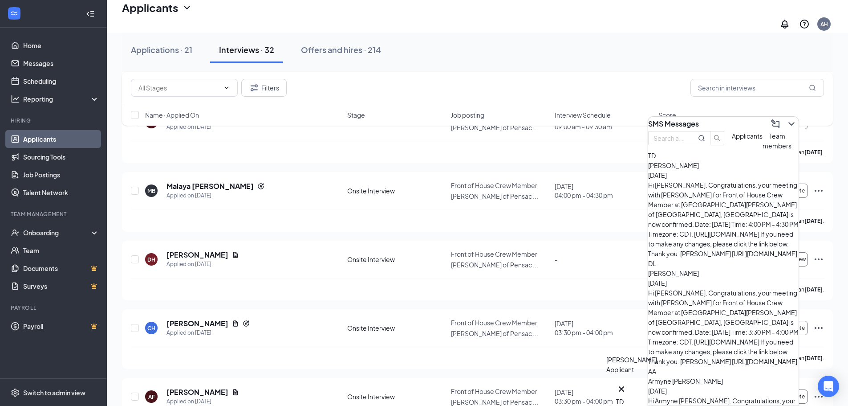
click at [626, 397] on div "TD" at bounding box center [621, 401] width 11 height 10
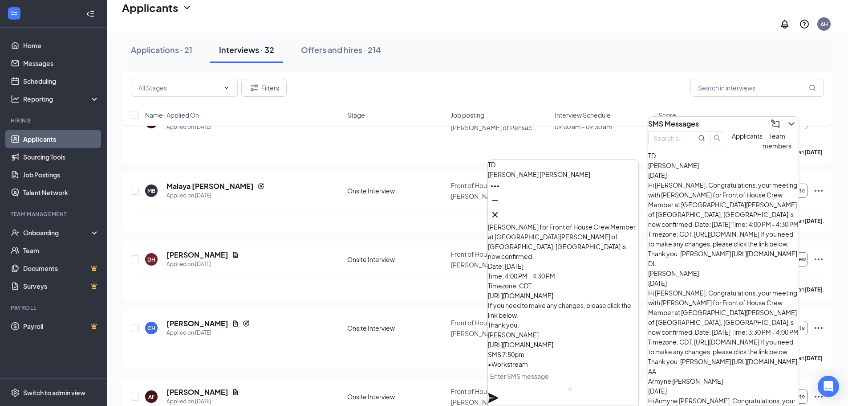
click at [524, 178] on span "Thomas Dale" at bounding box center [539, 174] width 102 height 8
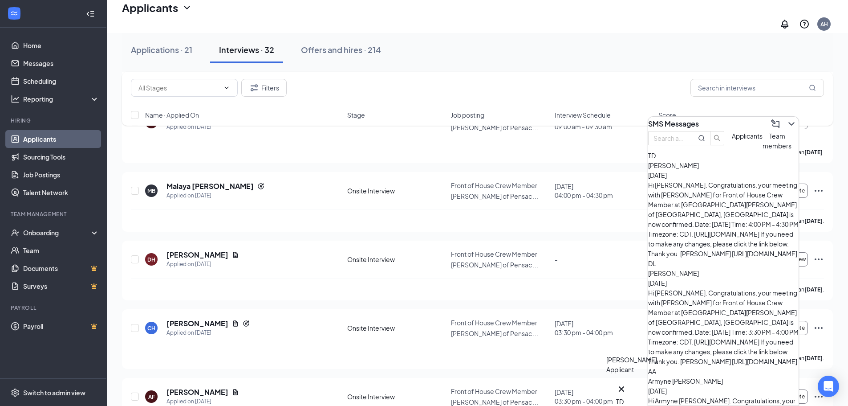
click at [620, 397] on div "TD" at bounding box center [621, 394] width 11 height 23
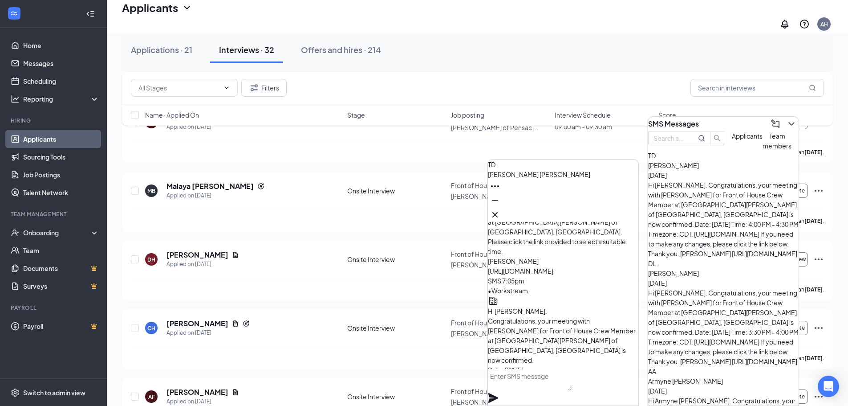
scroll to position [0, 0]
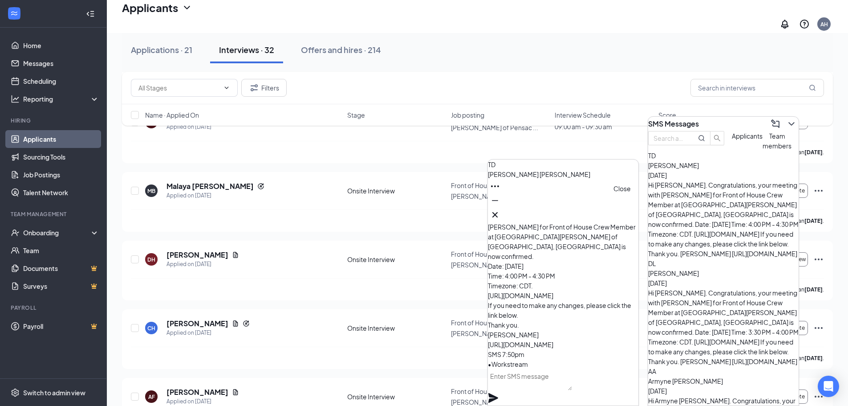
click at [500, 213] on icon "Cross" at bounding box center [495, 214] width 11 height 11
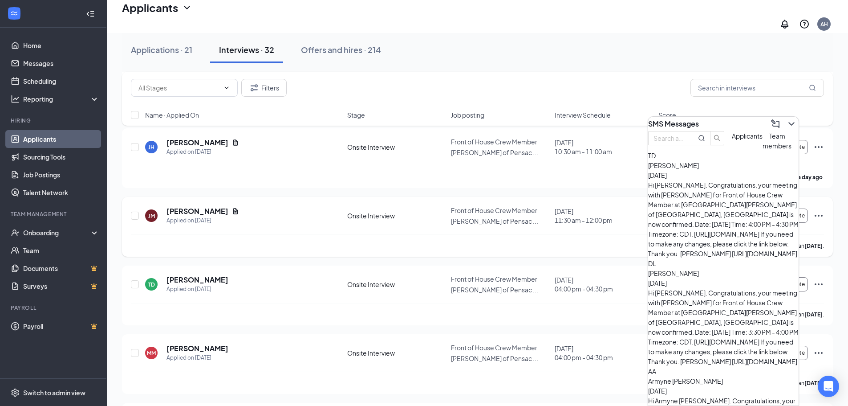
scroll to position [479, 0]
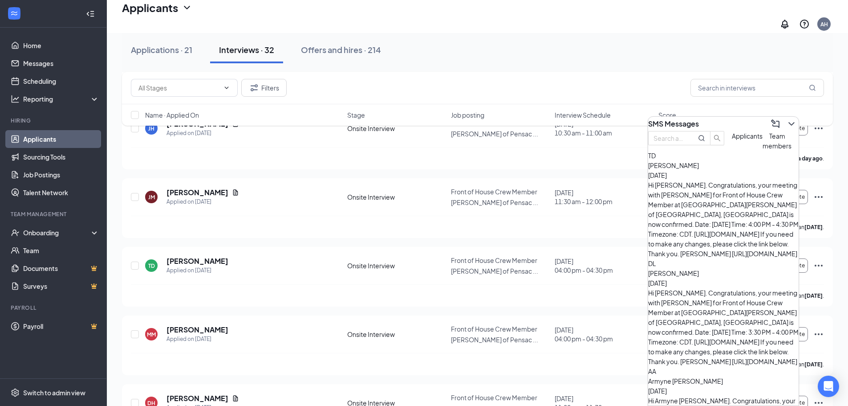
click at [763, 150] on button "Team members" at bounding box center [777, 141] width 29 height 20
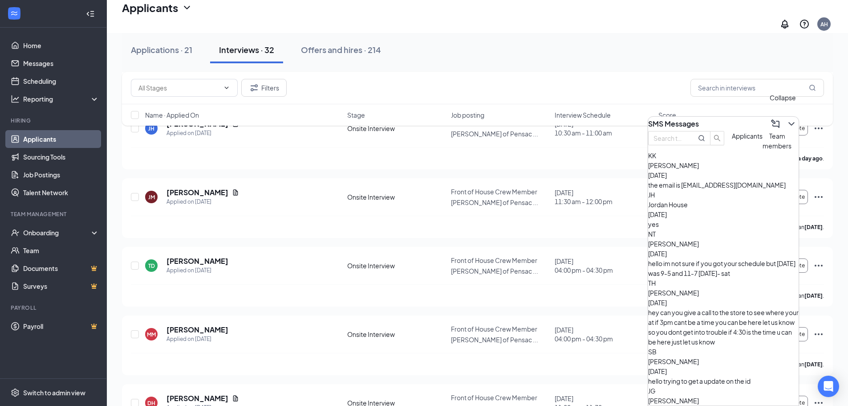
click at [788, 122] on icon "ChevronDown" at bounding box center [791, 124] width 6 height 4
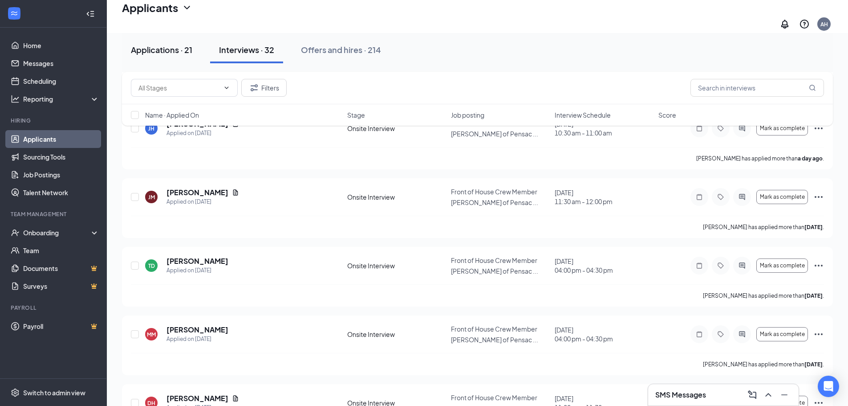
click at [182, 53] on div "Applications · 21" at bounding box center [161, 49] width 61 height 11
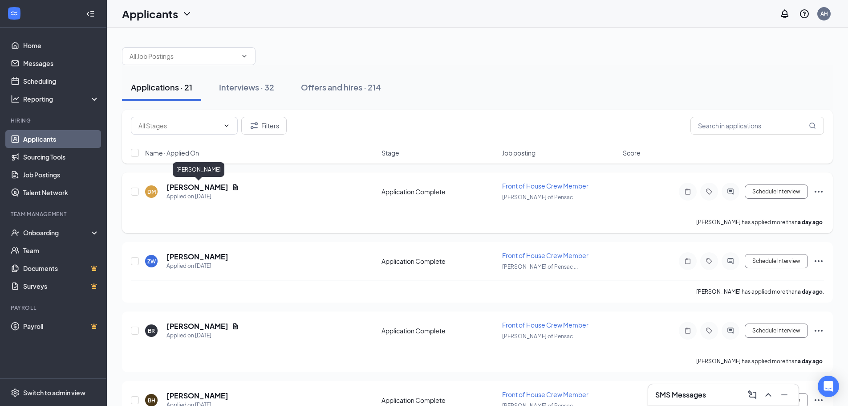
click at [228, 186] on h5 "[PERSON_NAME]" at bounding box center [198, 187] width 62 height 10
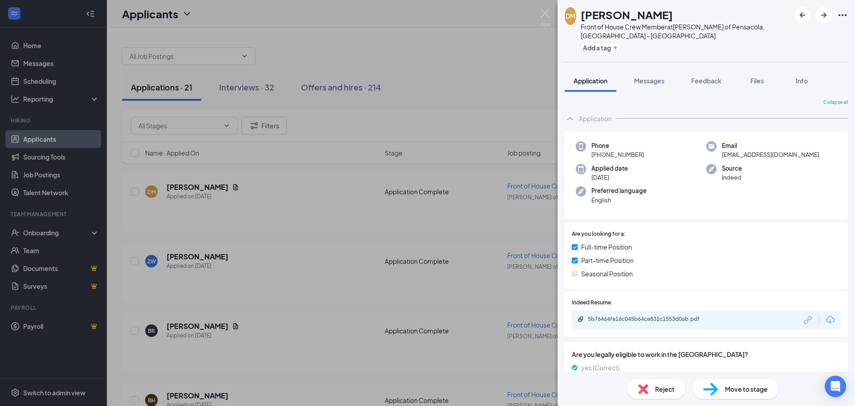
click at [666, 325] on div "5b76464fe16c045b64ce831c1553d0ab.pdf" at bounding box center [706, 319] width 269 height 19
click at [666, 322] on div "5b76464fe16c045b64ce831c1553d0ab.pdf" at bounding box center [650, 318] width 125 height 7
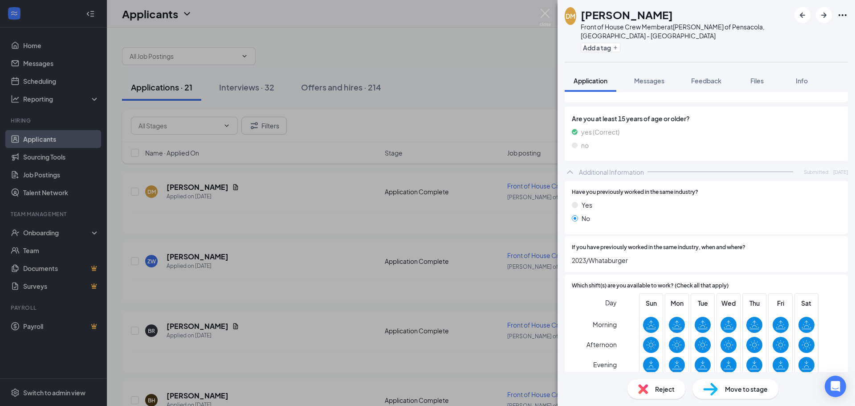
scroll to position [156, 0]
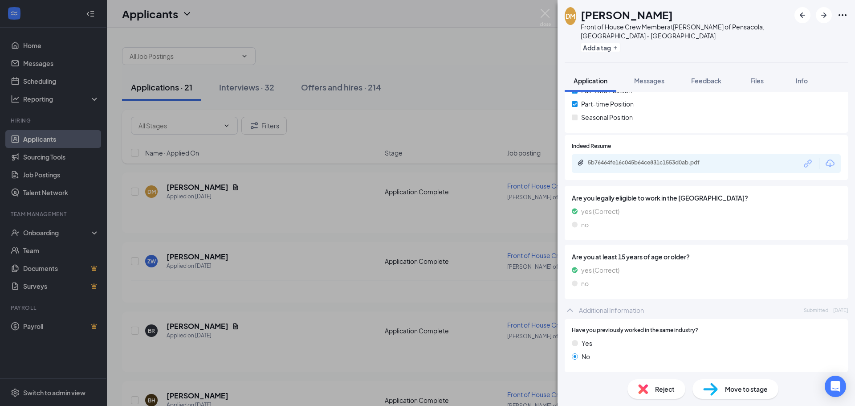
click at [741, 389] on span "Move to stage" at bounding box center [746, 389] width 43 height 10
type input "Onsite Interview (next stage)"
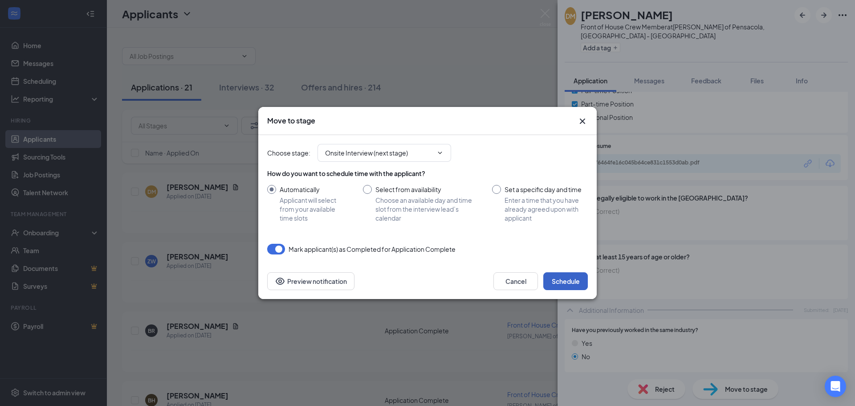
click at [557, 284] on button "Schedule" at bounding box center [565, 281] width 45 height 18
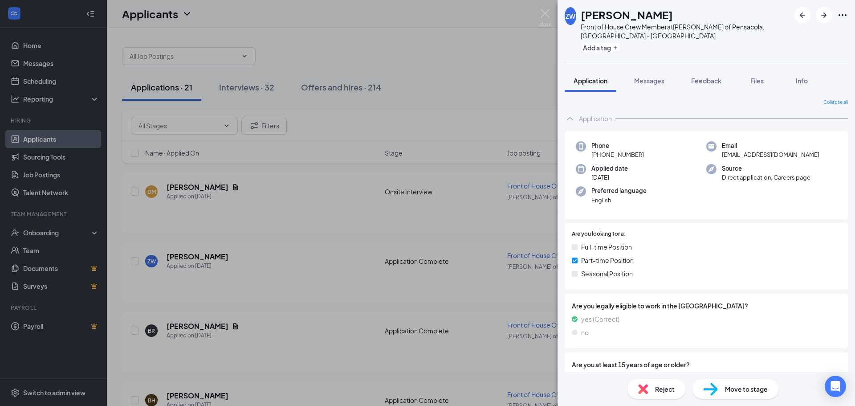
click at [422, 249] on div "ZW Ze’Maria Woods Front of House Crew Member at Culver's of Pensacola, FL - Bay…" at bounding box center [427, 203] width 855 height 406
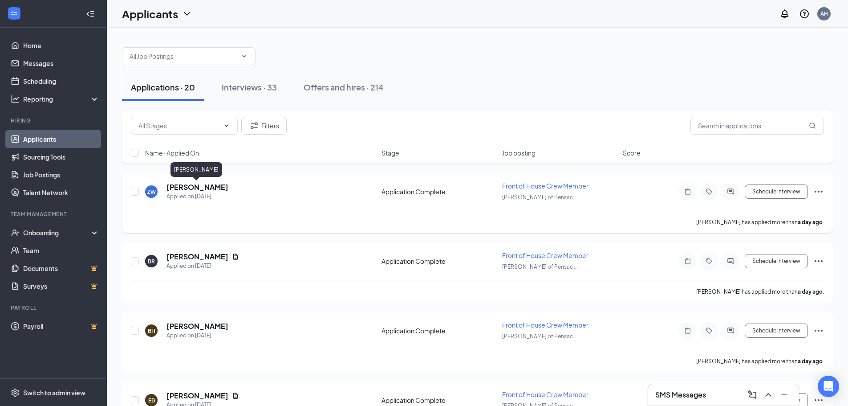
click at [214, 191] on h5 "[PERSON_NAME]" at bounding box center [198, 187] width 62 height 10
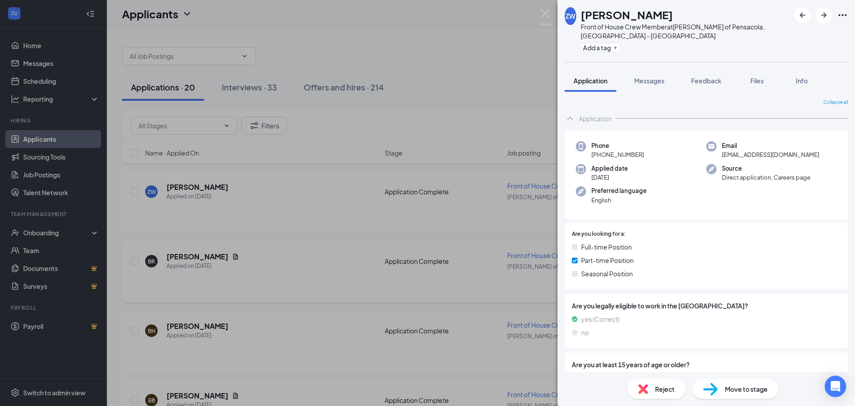
click at [313, 247] on div "ZW Ze’Maria Woods Front of House Crew Member at Culver's of Pensacola, FL - Bay…" at bounding box center [427, 203] width 855 height 406
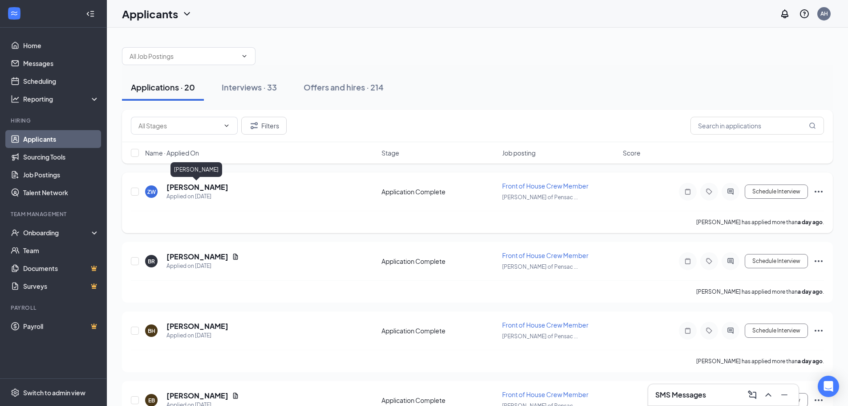
click at [206, 189] on h5 "[PERSON_NAME]" at bounding box center [198, 187] width 62 height 10
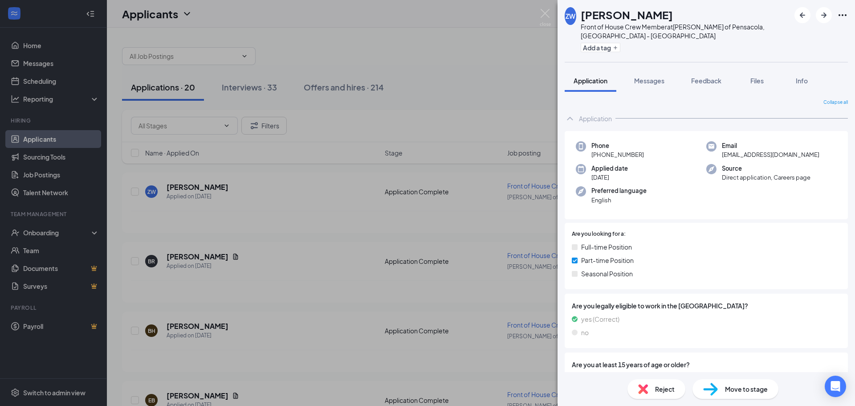
click at [197, 284] on div "ZW Ze’Maria Woods Front of House Crew Member at Culver's of Pensacola, FL - Bay…" at bounding box center [427, 203] width 855 height 406
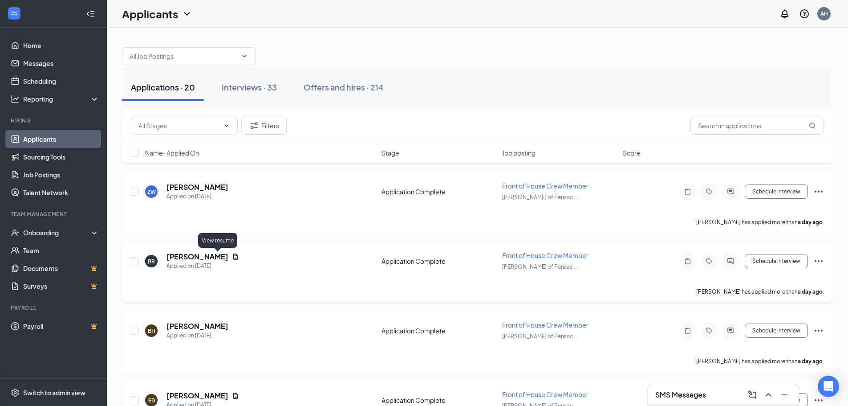
click at [233, 256] on icon "Document" at bounding box center [235, 256] width 5 height 6
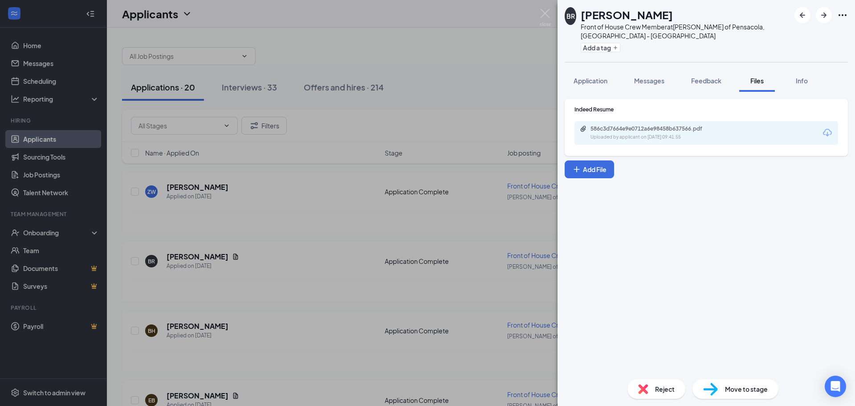
click at [756, 139] on div "586c3d7664e9e0712a6e98458b637566.pdf Uploaded by applicant on Sep 15, 2025 at 0…" at bounding box center [706, 133] width 264 height 24
click at [678, 137] on div "Uploaded by applicant on Sep 15, 2025 at 09:41:55" at bounding box center [657, 137] width 134 height 7
click at [609, 80] on button "Application" at bounding box center [591, 80] width 52 height 22
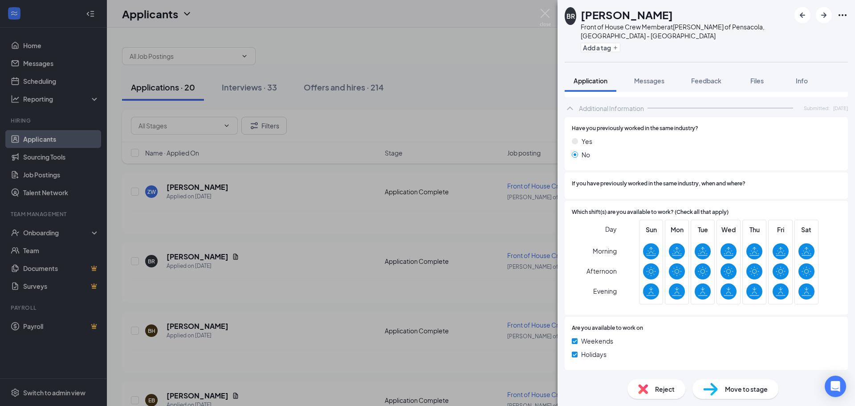
click at [764, 390] on span "Move to stage" at bounding box center [746, 389] width 43 height 10
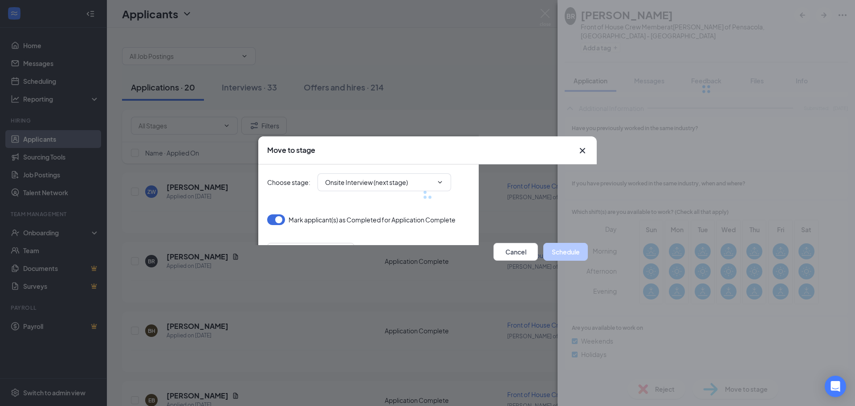
scroll to position [354, 0]
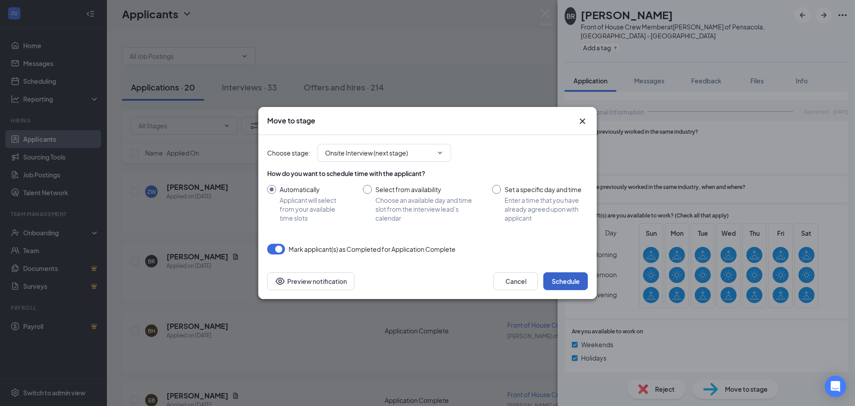
click at [553, 275] on button "Schedule" at bounding box center [565, 281] width 45 height 18
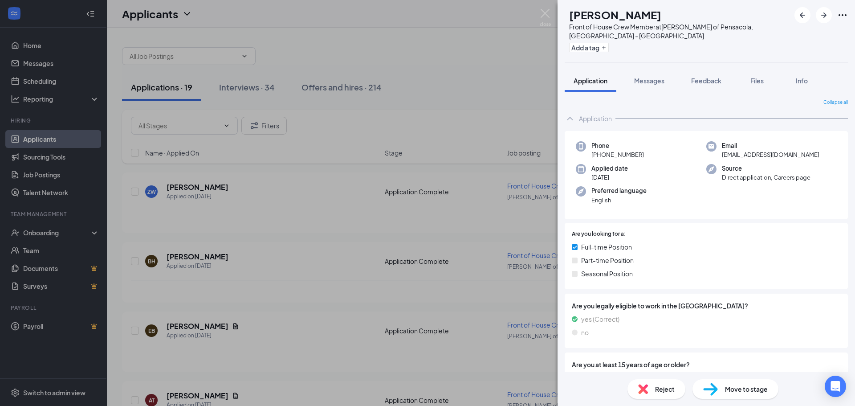
click at [347, 234] on div "BH Bambi Hopson Front of House Crew Member at Culver's of Pensacola, FL - Bayou…" at bounding box center [427, 203] width 855 height 406
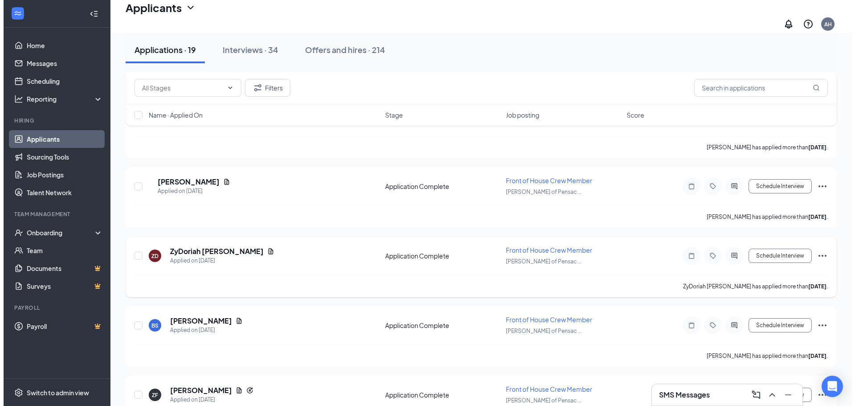
scroll to position [1088, 0]
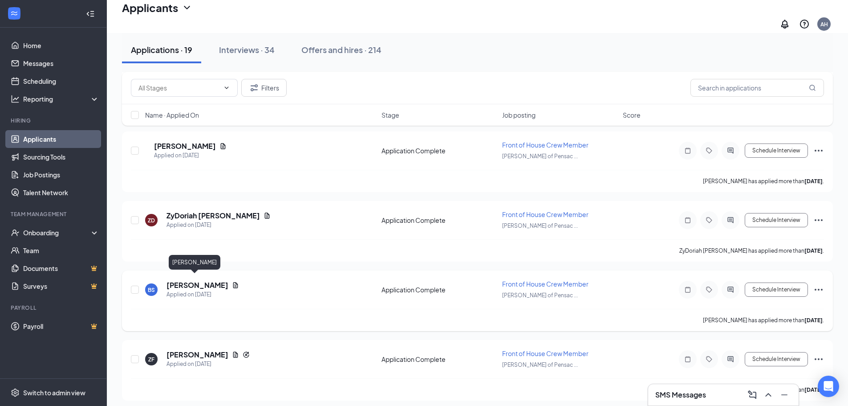
click at [190, 280] on h5 "Briana Scott" at bounding box center [198, 285] width 62 height 10
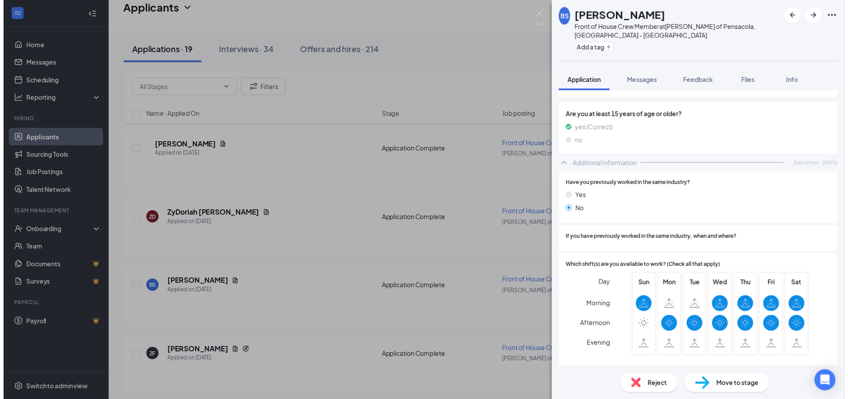
scroll to position [379, 0]
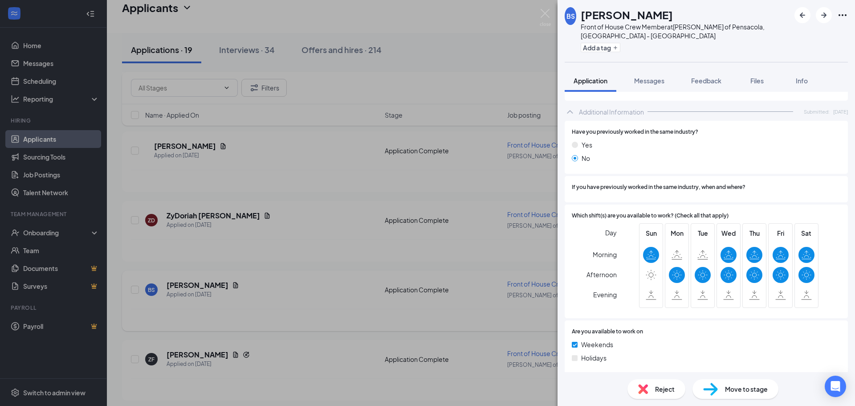
drag, startPoint x: 288, startPoint y: 273, endPoint x: 264, endPoint y: 291, distance: 30.0
click at [288, 273] on div "BS Briana Scott Front of House Crew Member at Culver's of Pensacola, FL - Bayou…" at bounding box center [427, 203] width 855 height 406
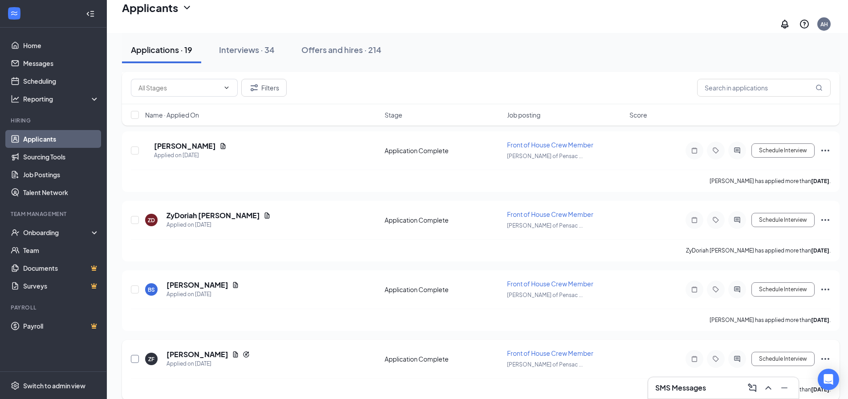
click at [134, 355] on input "checkbox" at bounding box center [135, 359] width 8 height 8
checkbox input "true"
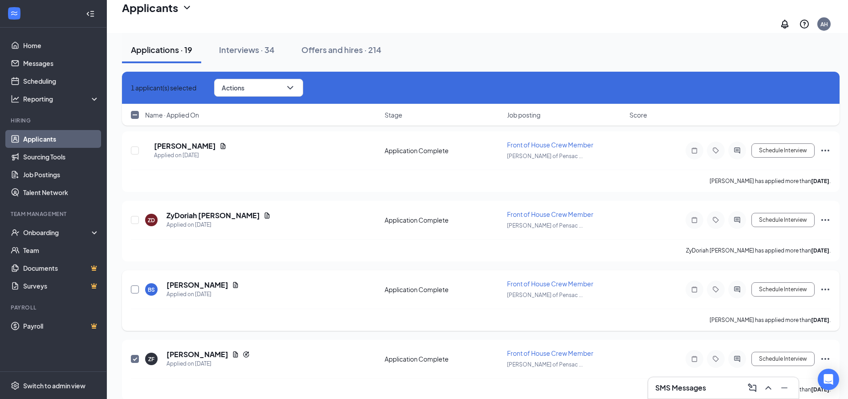
click at [134, 285] on input "checkbox" at bounding box center [135, 289] width 8 height 8
checkbox input "true"
click at [296, 88] on icon "ChevronDown" at bounding box center [290, 87] width 11 height 11
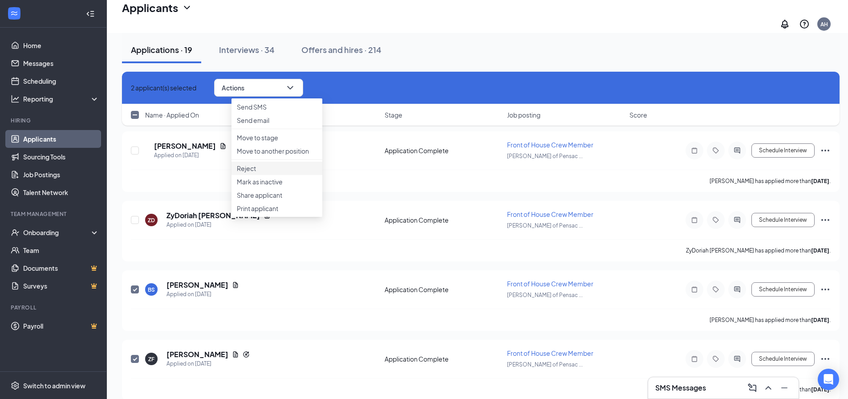
click at [258, 173] on p "Reject" at bounding box center [277, 168] width 80 height 9
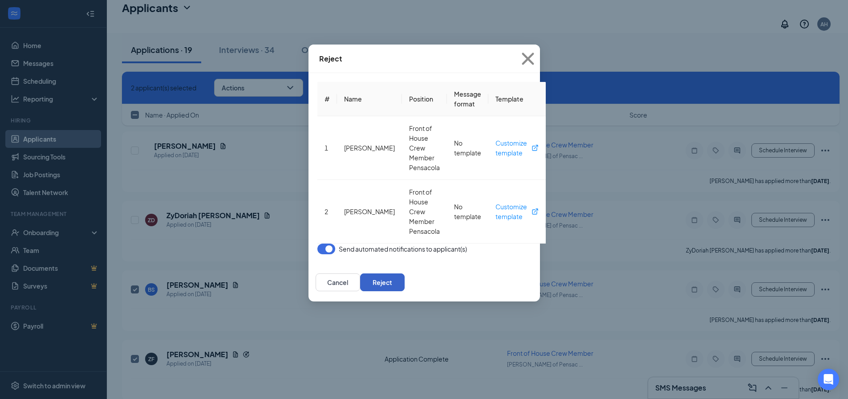
click at [405, 273] on button "Reject" at bounding box center [382, 282] width 45 height 18
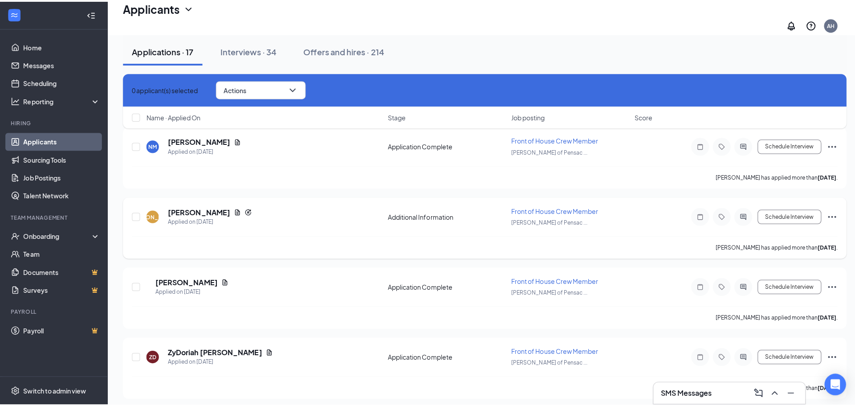
scroll to position [852, 0]
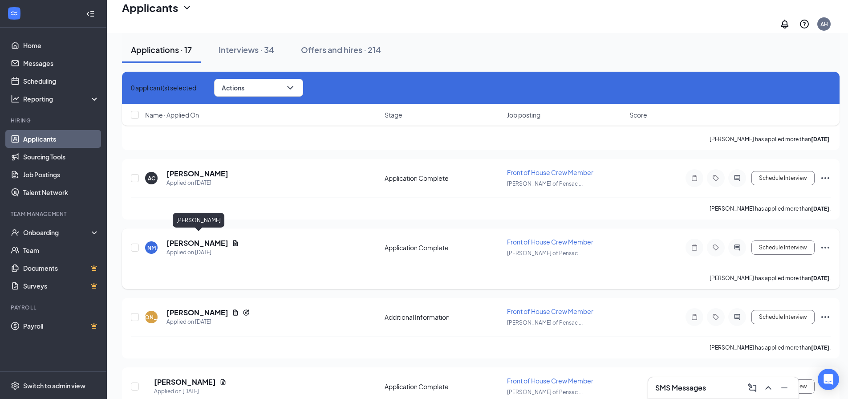
click at [212, 242] on h5 "Namiyah Maldonado" at bounding box center [198, 243] width 62 height 10
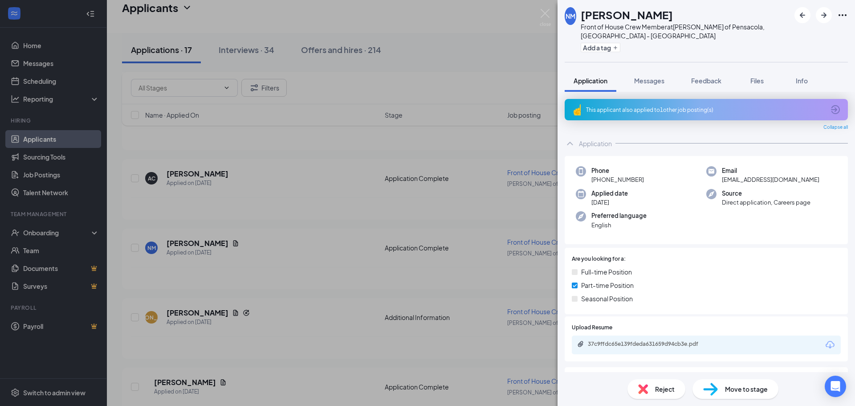
click at [673, 344] on div "37c9ffdc65e139fdeda631659d94cb3e.pdf" at bounding box center [650, 343] width 125 height 7
click at [664, 390] on span "Reject" at bounding box center [665, 389] width 20 height 10
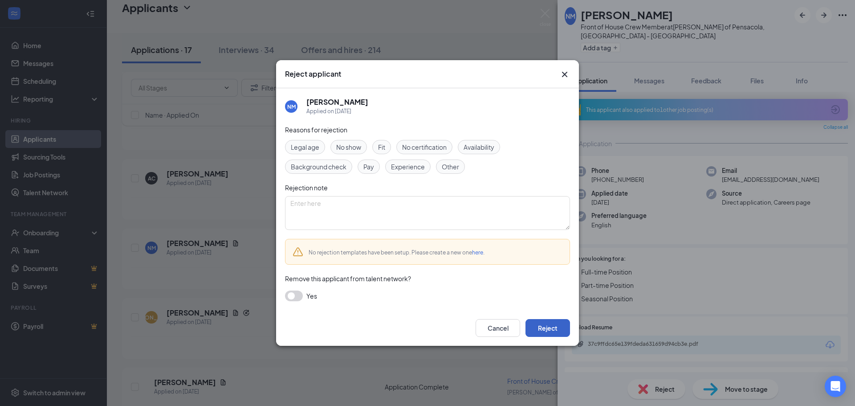
click at [552, 332] on button "Reject" at bounding box center [547, 328] width 45 height 18
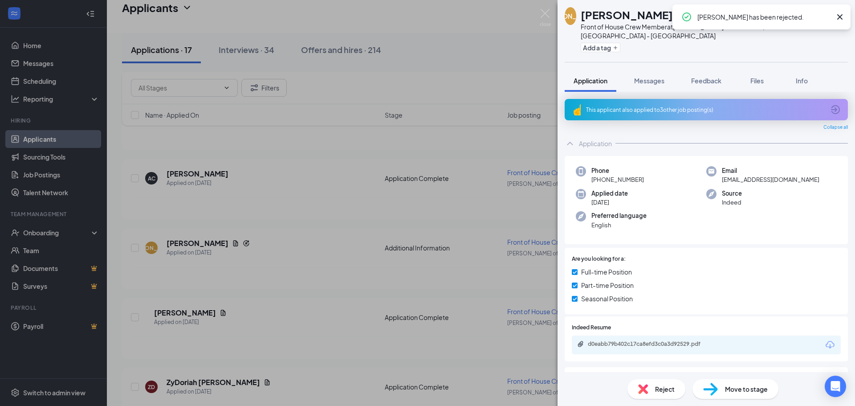
click at [216, 163] on div "JA Jamall Alvarado Front of House Crew Member at Culver's of Pensacola, FL - Ba…" at bounding box center [427, 203] width 855 height 406
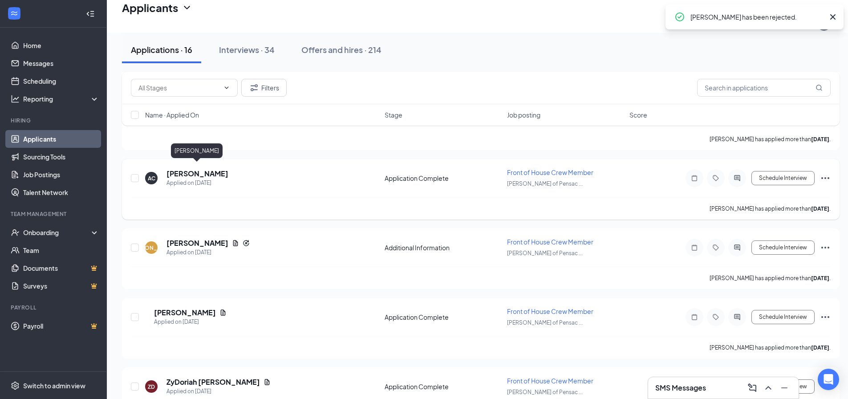
click at [215, 179] on div "Applied on Sep 13" at bounding box center [198, 183] width 62 height 9
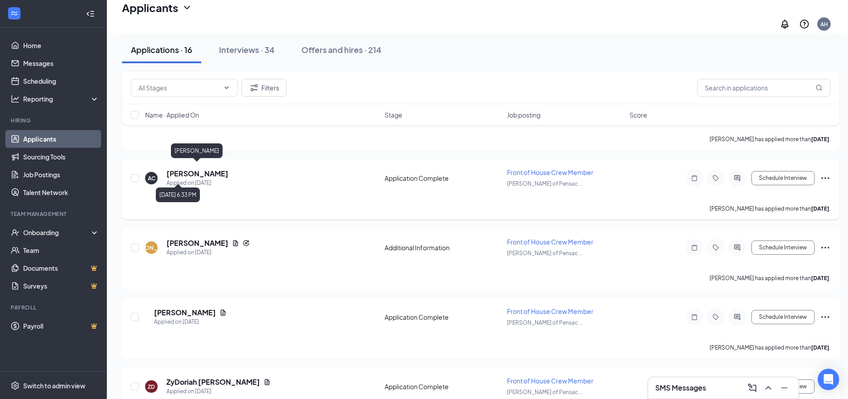
click at [215, 169] on h5 "Amara Campbell" at bounding box center [198, 174] width 62 height 10
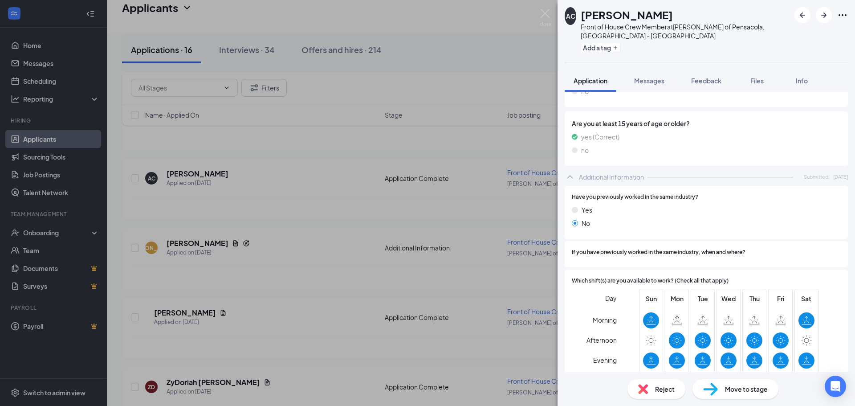
scroll to position [309, 0]
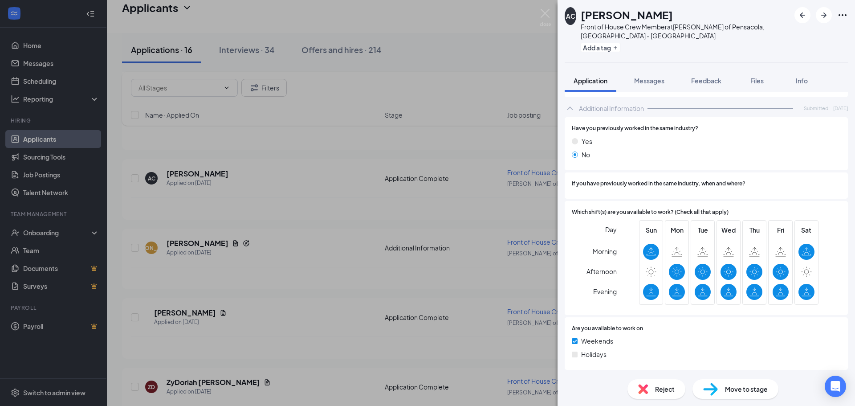
click at [643, 388] on img at bounding box center [643, 389] width 10 height 10
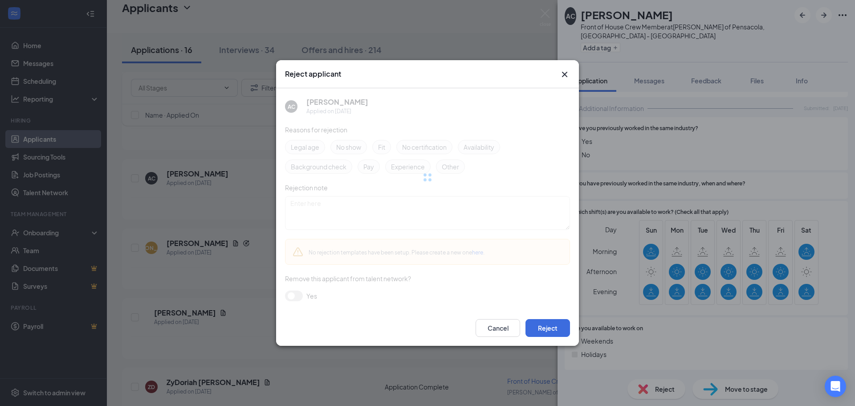
scroll to position [306, 0]
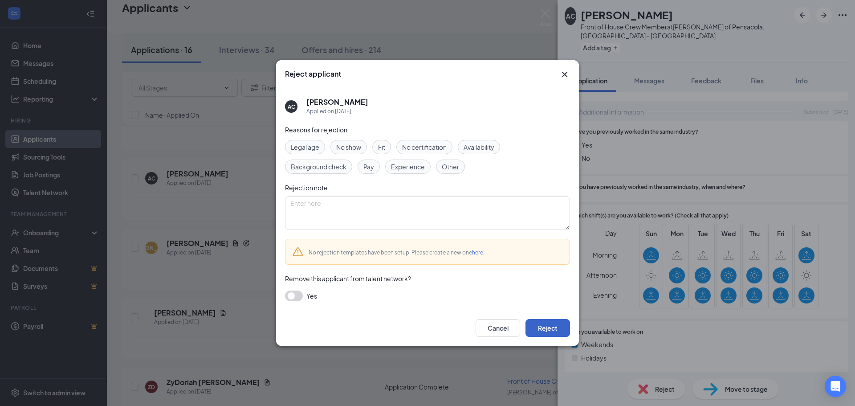
click at [543, 331] on button "Reject" at bounding box center [547, 328] width 45 height 18
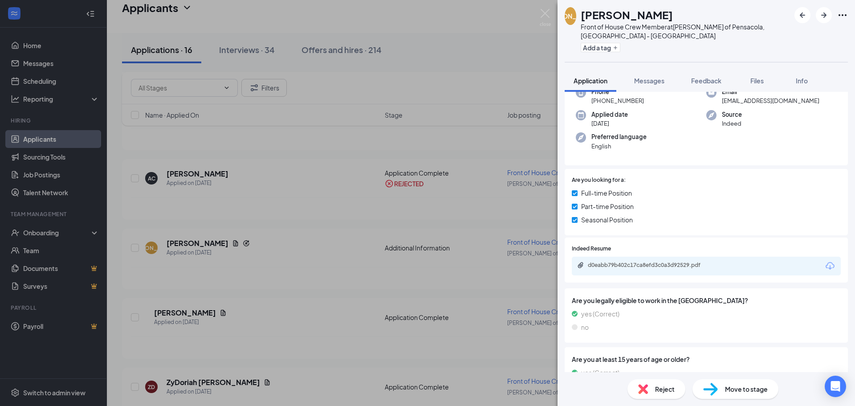
scroll to position [128, 0]
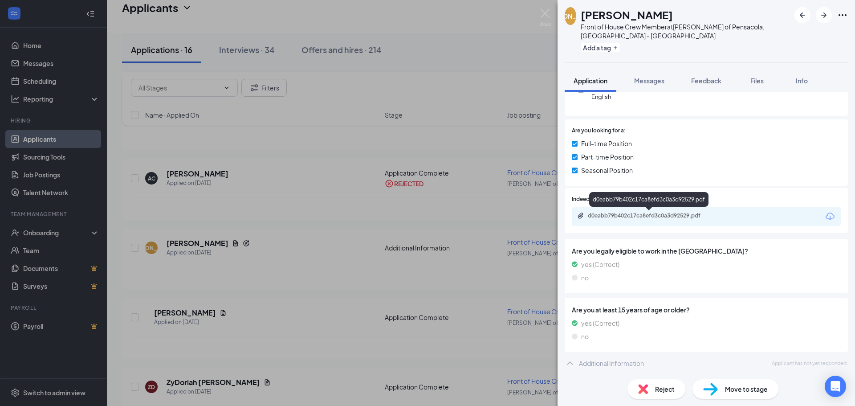
click at [720, 215] on div "d0eabb79b402c17ca8efd3c0a3d92529.pdf" at bounding box center [649, 215] width 144 height 7
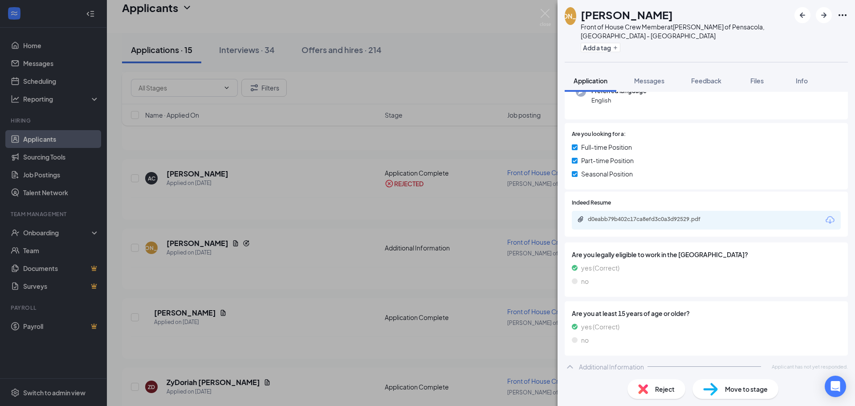
click at [672, 392] on span "Reject" at bounding box center [665, 389] width 20 height 10
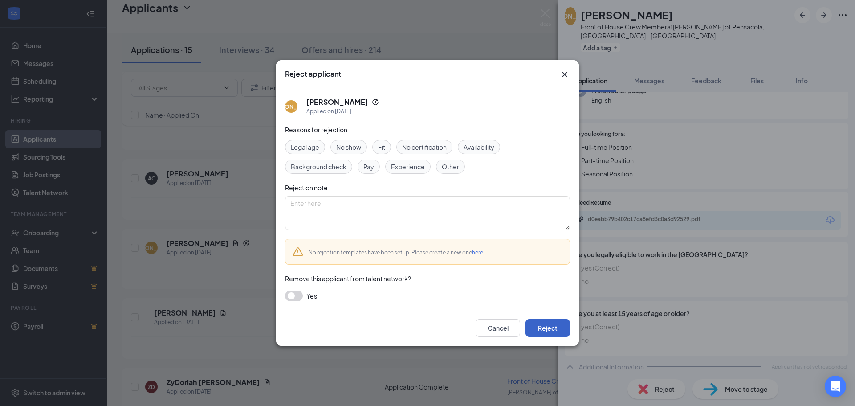
click at [555, 321] on button "Reject" at bounding box center [547, 328] width 45 height 18
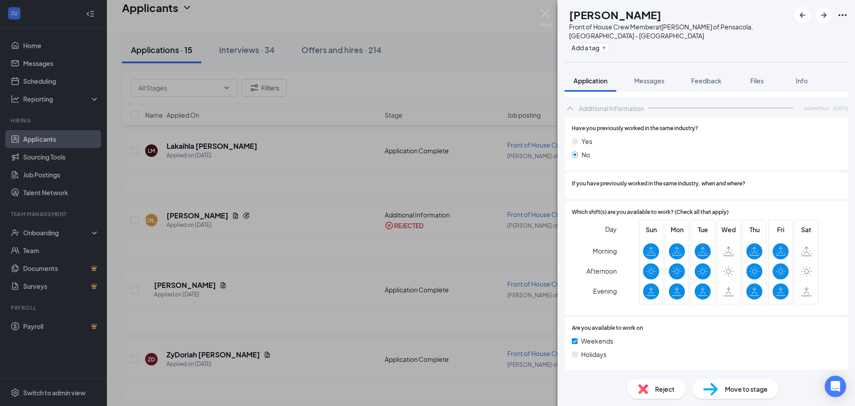
scroll to position [150, 0]
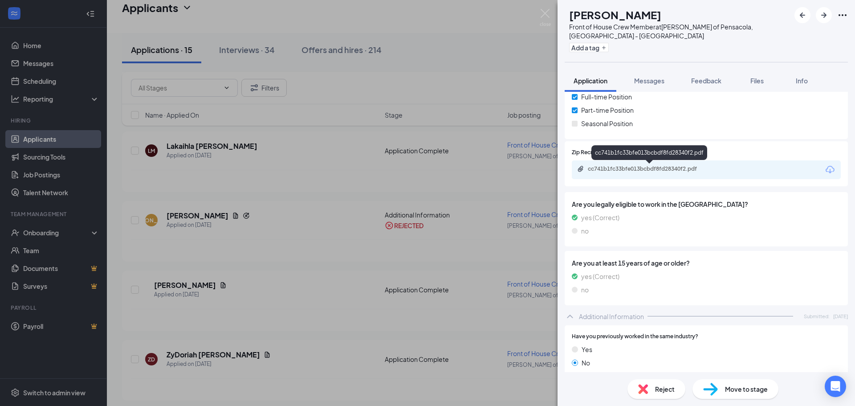
click at [668, 168] on div "cc741b1fc33bfe013bcbdf8fd28340f2.pdf" at bounding box center [650, 168] width 125 height 7
click at [671, 383] on div "Reject" at bounding box center [656, 389] width 58 height 20
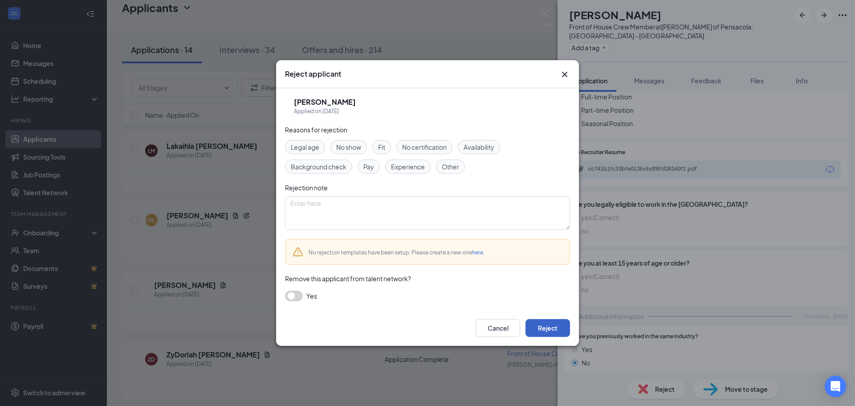
click at [539, 326] on button "Reject" at bounding box center [547, 328] width 45 height 18
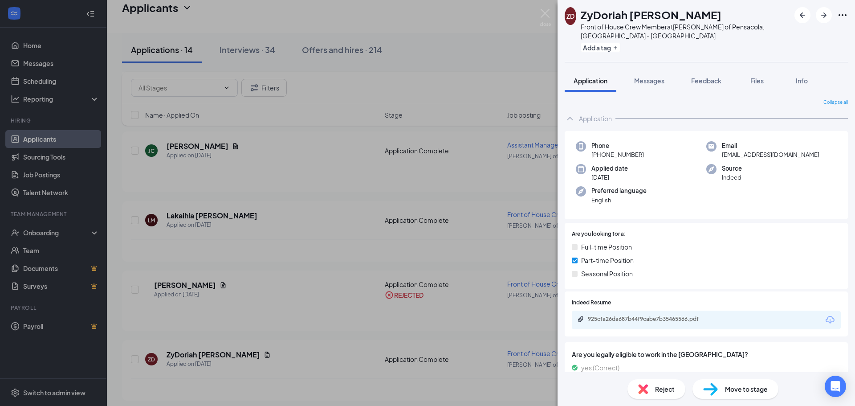
click at [676, 384] on div "Reject" at bounding box center [656, 389] width 58 height 20
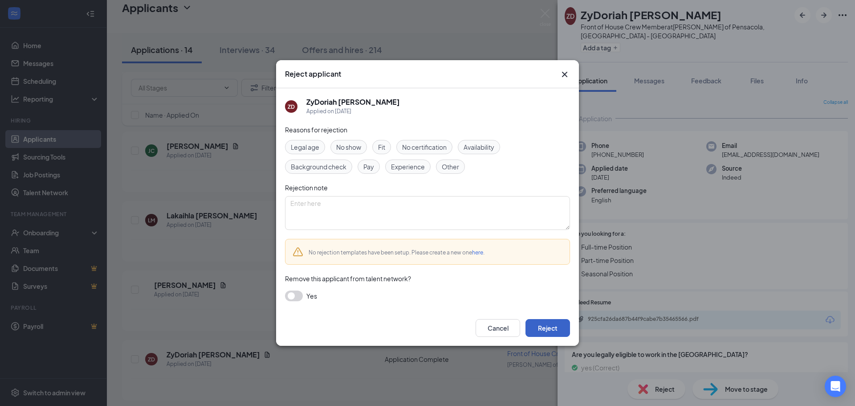
click at [538, 330] on button "Reject" at bounding box center [547, 328] width 45 height 18
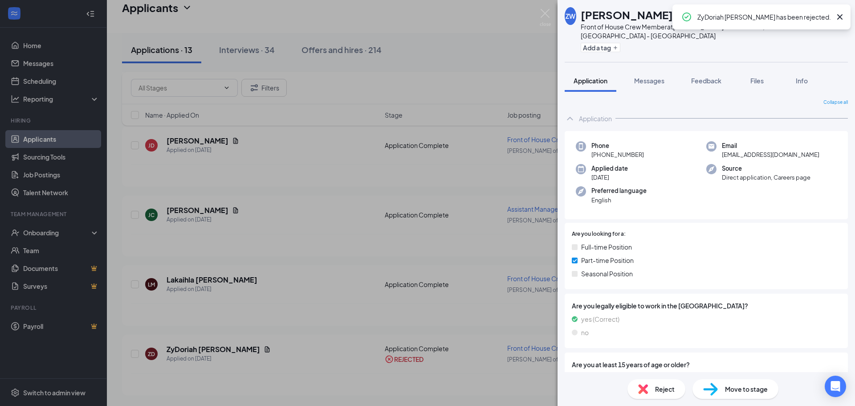
scroll to position [671, 0]
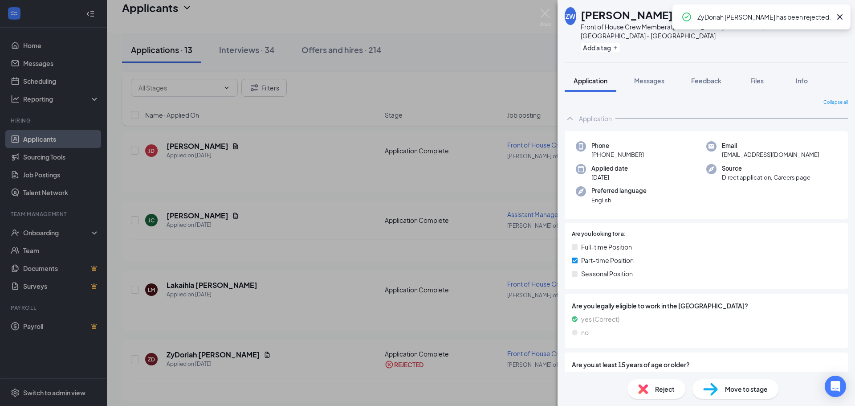
click at [222, 208] on div "ZW Ze’Maria Woods Front of House Crew Member at Culver's of Pensacola, FL - Bay…" at bounding box center [427, 203] width 855 height 406
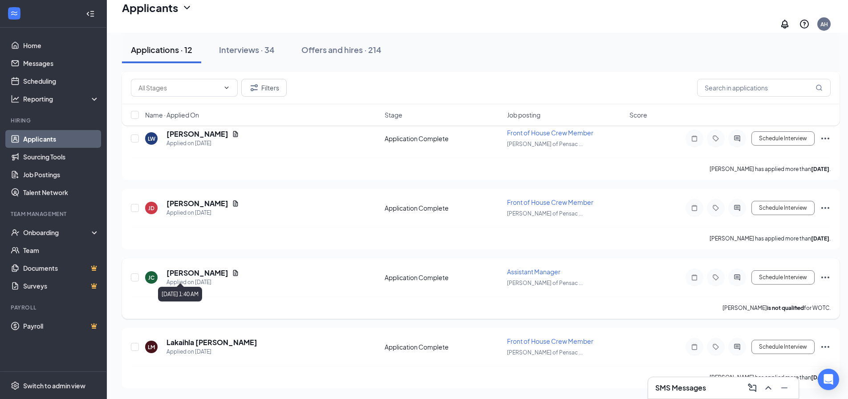
scroll to position [609, 0]
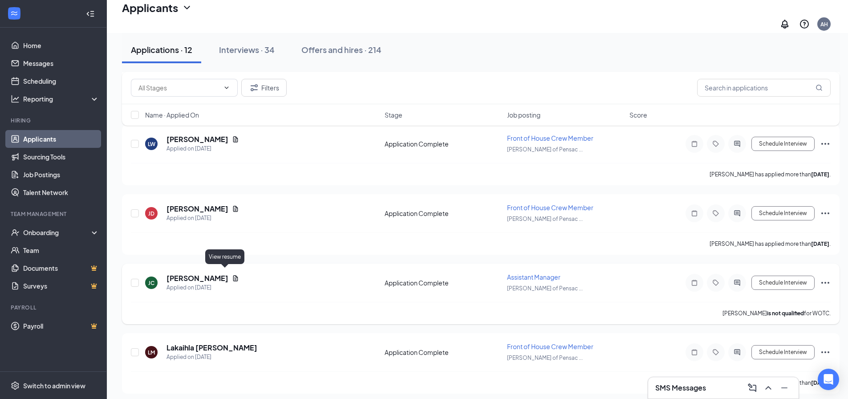
click at [232, 275] on icon "Document" at bounding box center [235, 278] width 7 height 7
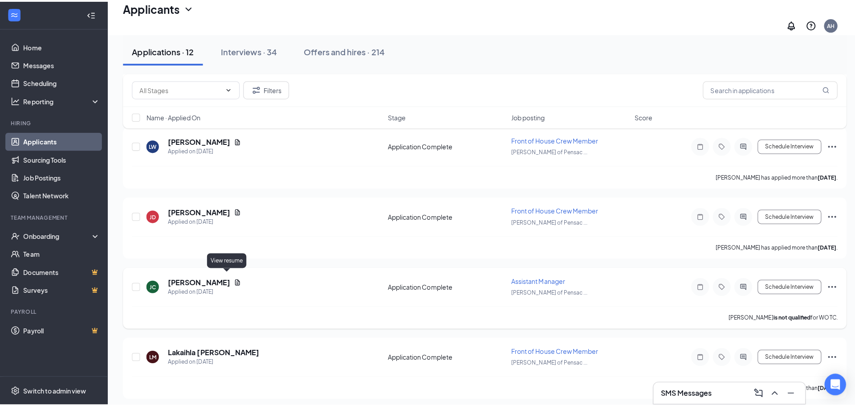
scroll to position [602, 0]
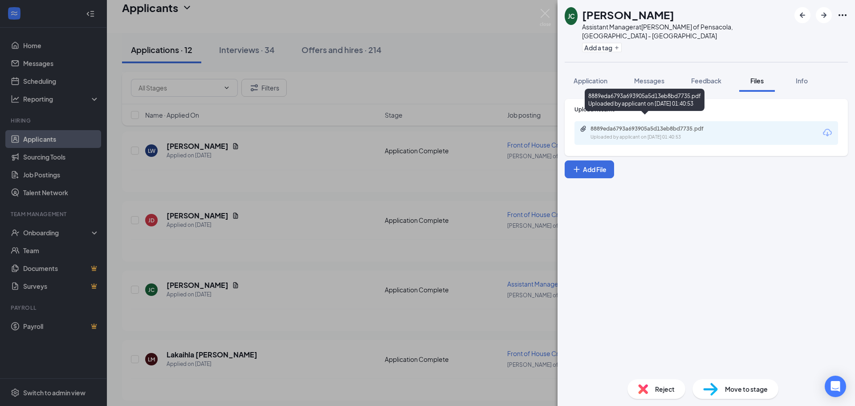
click at [670, 134] on div "Uploaded by applicant on Sep 14, 2025 at 01:40:53" at bounding box center [657, 137] width 134 height 7
click at [602, 69] on button "Application" at bounding box center [591, 80] width 52 height 22
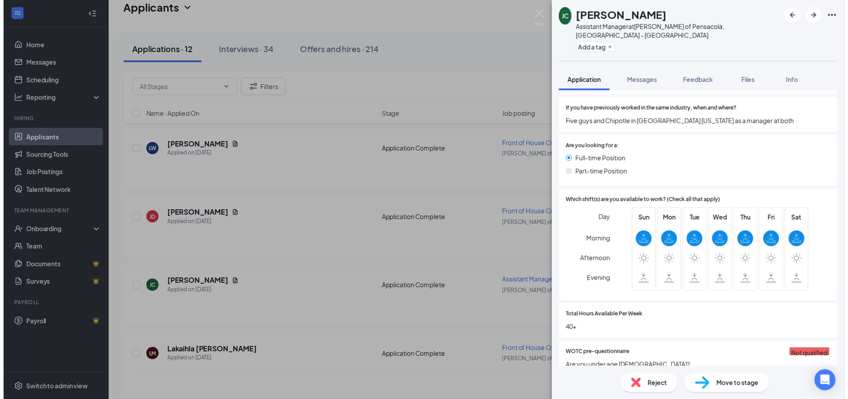
scroll to position [410, 0]
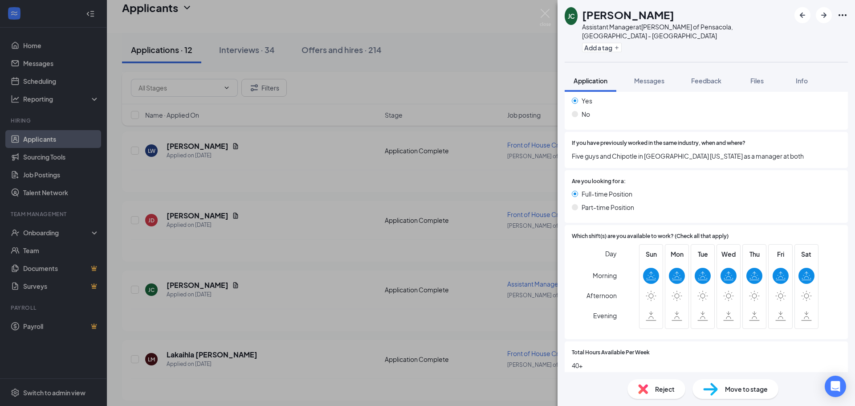
click at [327, 303] on div "JC Joshua Cooper Assistant Manager at Culver's of Pensacola, FL - Bayou Blvd Ad…" at bounding box center [427, 203] width 855 height 406
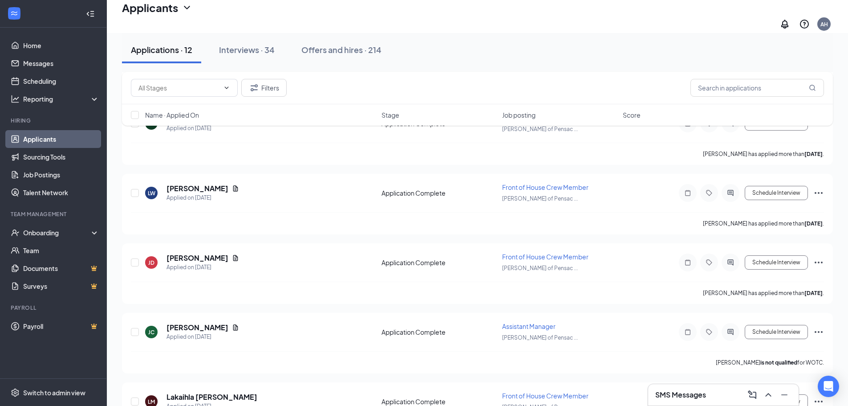
scroll to position [602, 0]
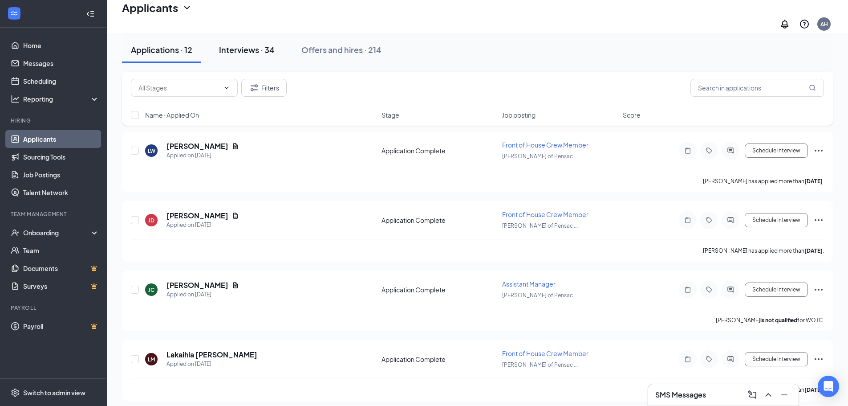
click at [252, 57] on button "Interviews · 34" at bounding box center [246, 50] width 73 height 27
